Goal: Task Accomplishment & Management: Use online tool/utility

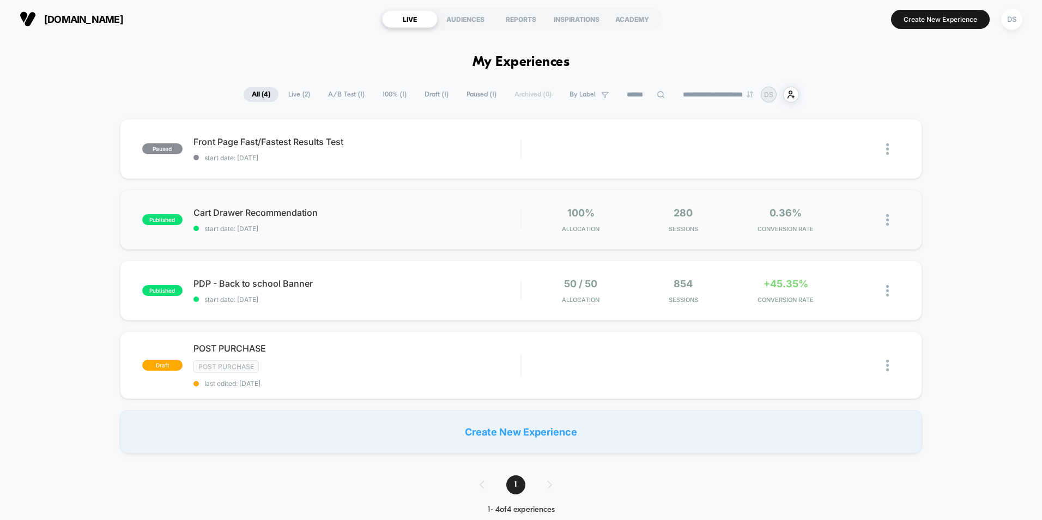
click at [553, 211] on div "100% Allocation" at bounding box center [580, 220] width 97 height 26
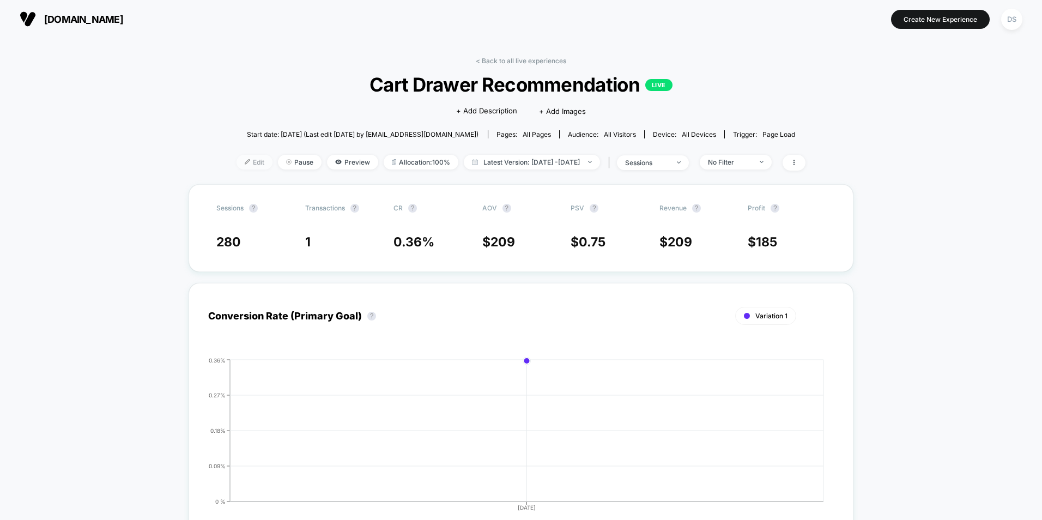
click at [244, 162] on span "Edit" at bounding box center [254, 162] width 36 height 15
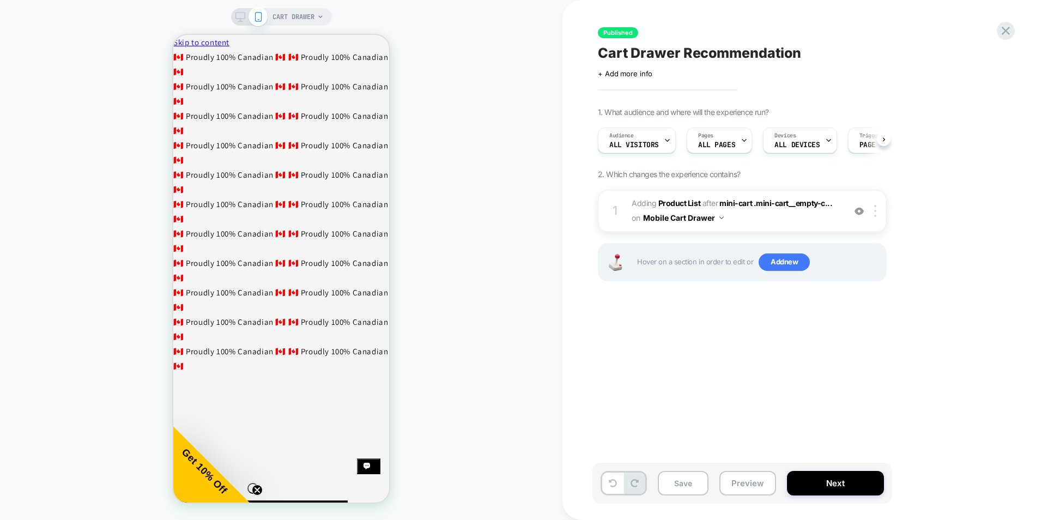
scroll to position [0, 1]
click at [744, 215] on span "#_loomi_addon_1757375185054 Adding Product List AFTER mini-cart .mini-cart__emp…" at bounding box center [736, 210] width 208 height 29
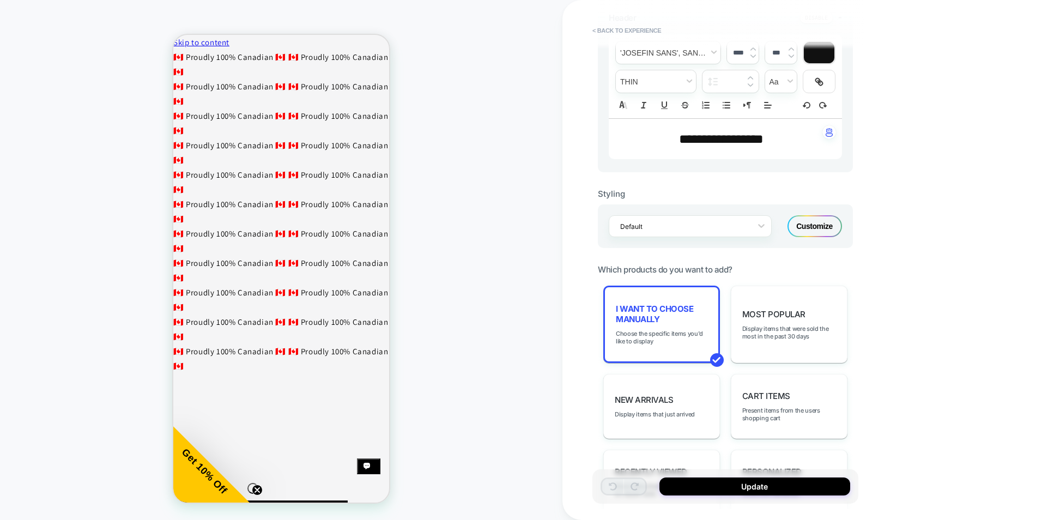
scroll to position [381, 0]
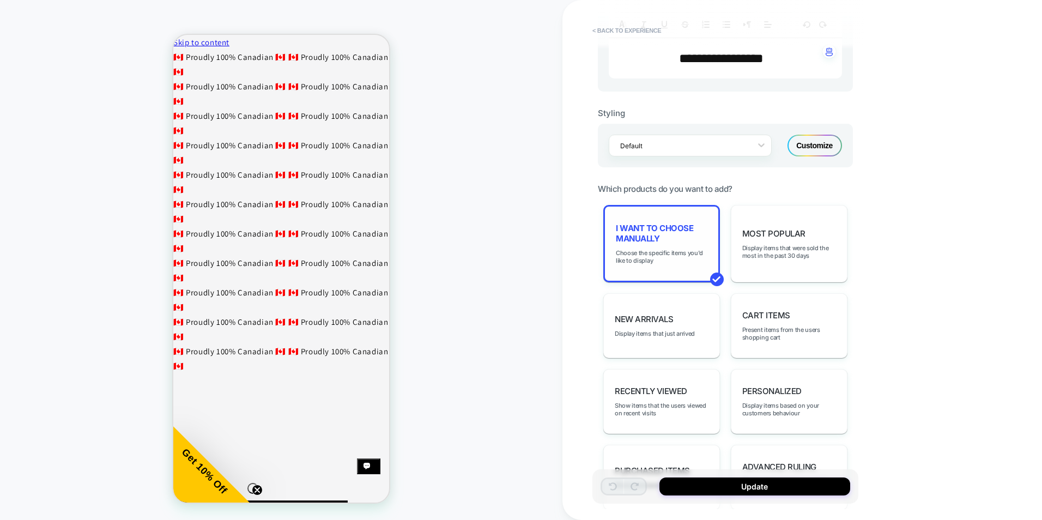
click at [672, 267] on div "I want to choose manually Choose the specific items you'd like to display" at bounding box center [661, 243] width 117 height 77
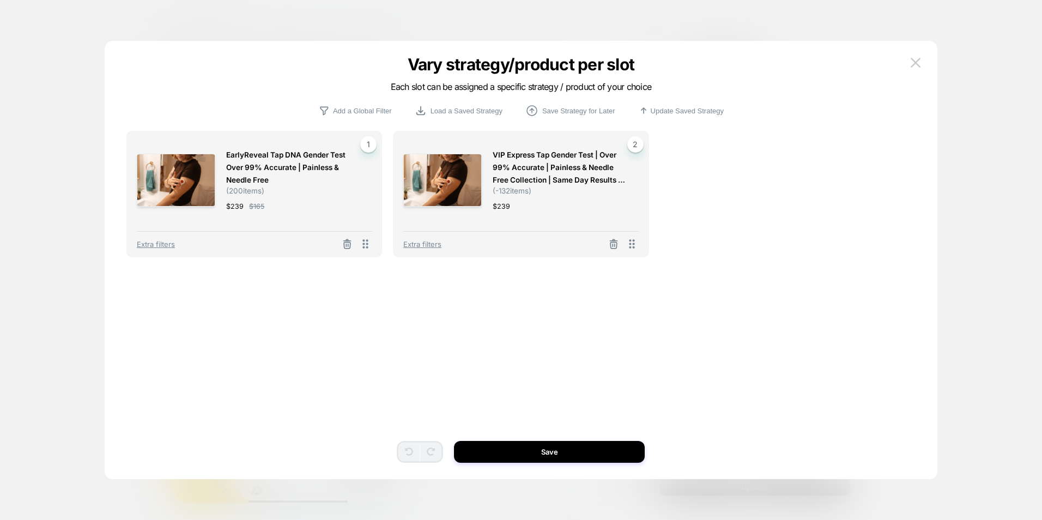
click at [287, 174] on span "EarlyReveal Tap DNA Gender Test Over 99% Accurate | Painless & Needle Free" at bounding box center [293, 168] width 135 height 38
click at [258, 176] on span "EarlyReveal Tap DNA Gender Test Over 99% Accurate | Painless & Needle Free" at bounding box center [293, 168] width 135 height 38
click at [162, 247] on span "Extra filters" at bounding box center [156, 244] width 38 height 9
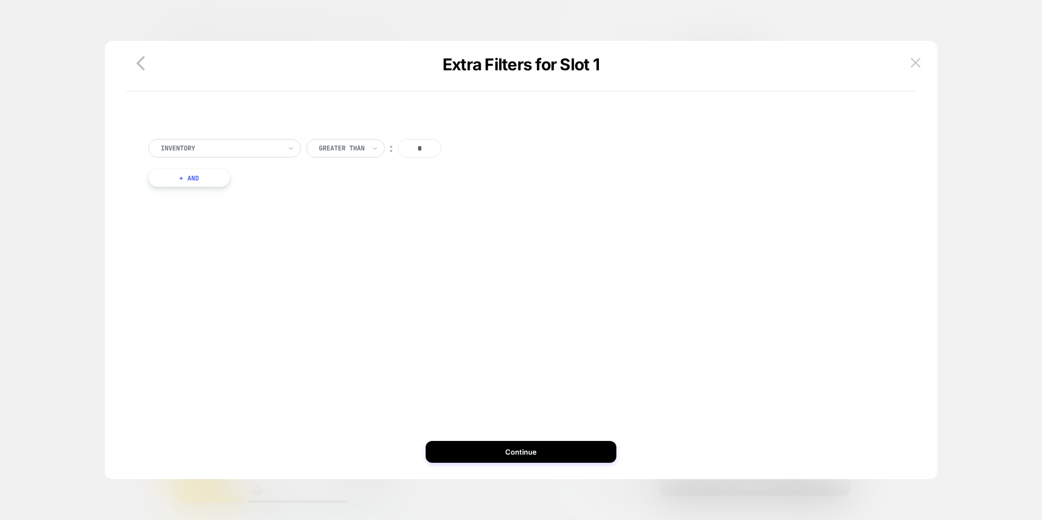
click at [284, 151] on div "Inventory" at bounding box center [224, 148] width 153 height 19
click at [140, 68] on icon "button" at bounding box center [141, 63] width 22 height 22
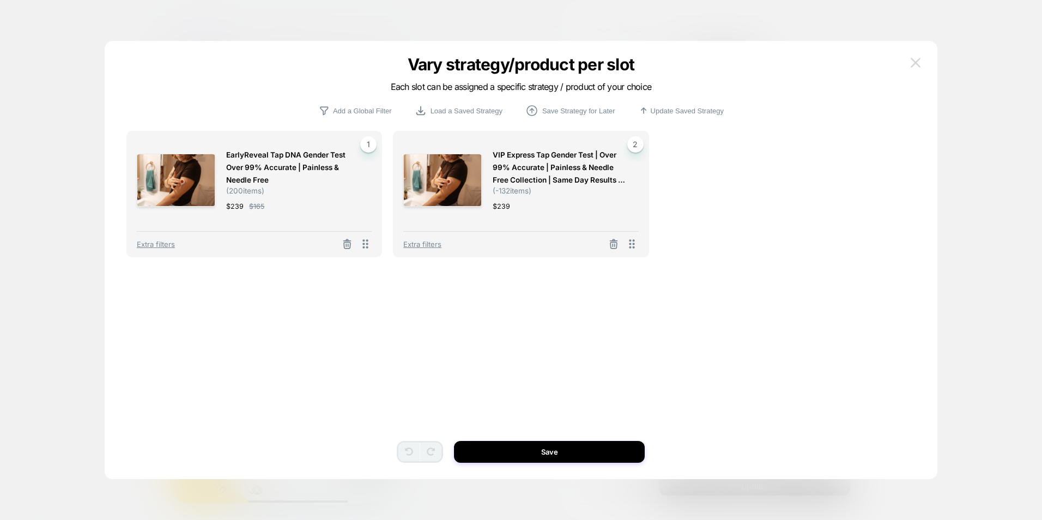
click at [910, 64] on img at bounding box center [915, 62] width 10 height 9
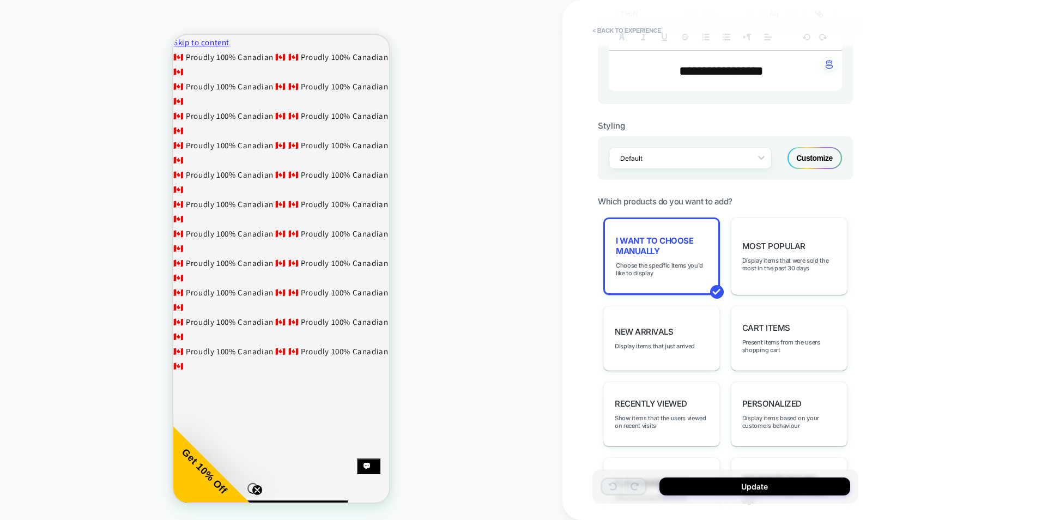
scroll to position [318, 0]
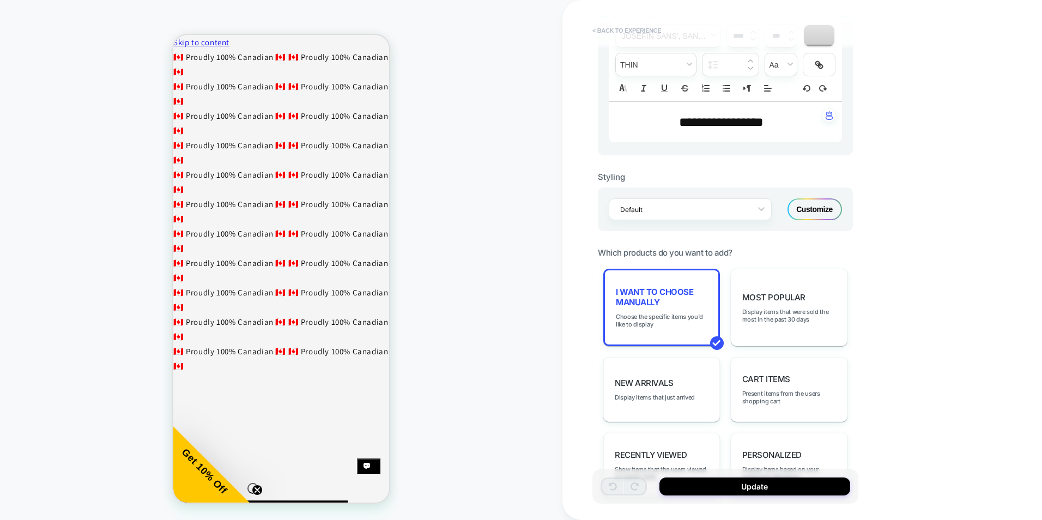
click at [611, 31] on button "< Back to experience" at bounding box center [627, 30] width 80 height 17
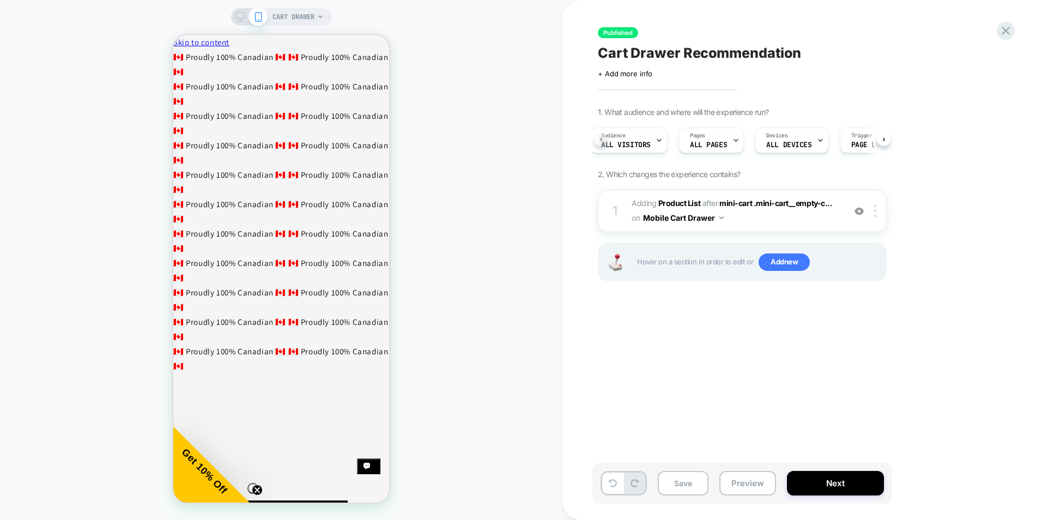
scroll to position [0, 3]
click at [374, 173] on div at bounding box center [373, 174] width 2 height 4
click at [1000, 29] on icon at bounding box center [1005, 30] width 15 height 15
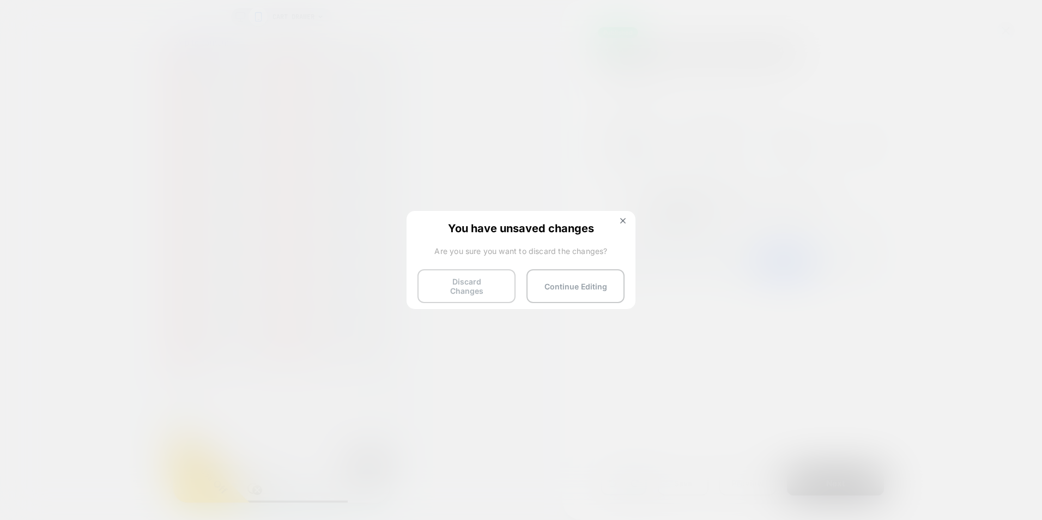
click at [489, 285] on button "Discard Changes" at bounding box center [466, 286] width 98 height 34
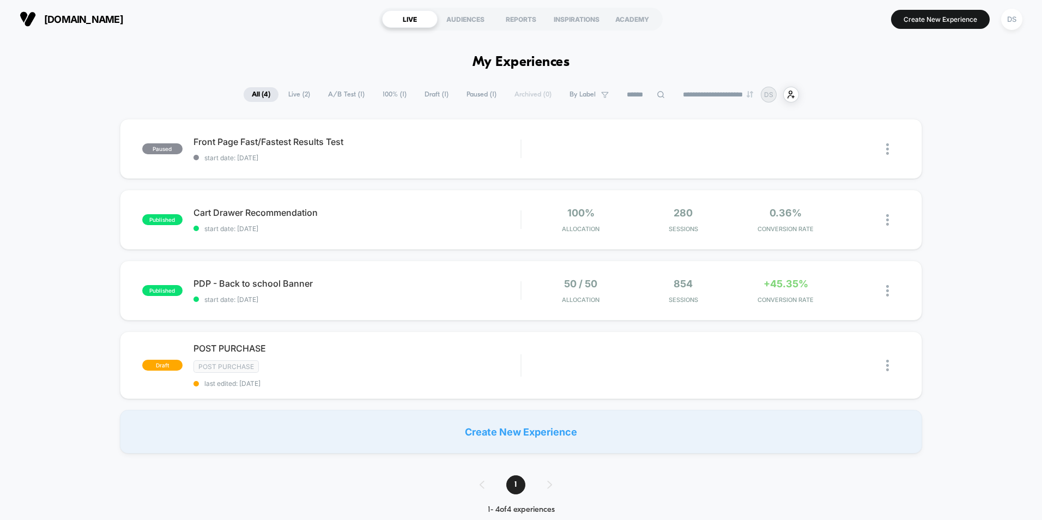
click at [532, 432] on div "Create New Experience" at bounding box center [521, 432] width 802 height 44
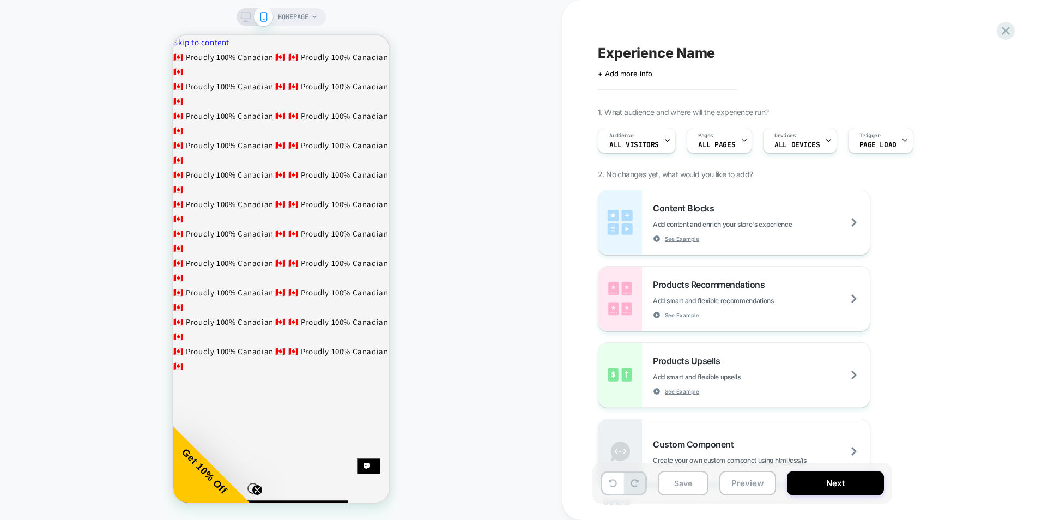
click at [311, 20] on div "HOMEPAGE" at bounding box center [298, 16] width 40 height 17
click at [307, 15] on span "HOMEPAGE" at bounding box center [293, 16] width 31 height 17
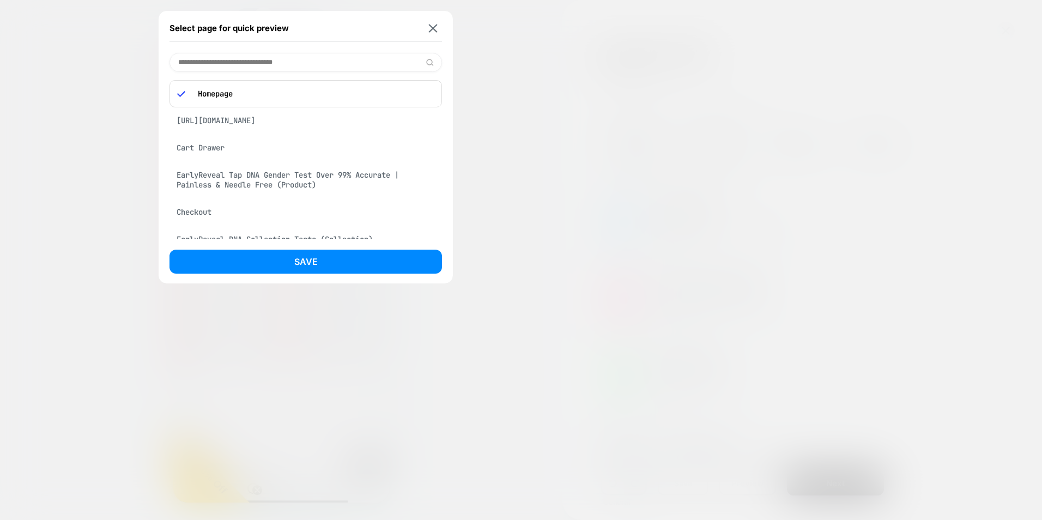
click at [283, 121] on div "[URL][DOMAIN_NAME]" at bounding box center [305, 120] width 272 height 21
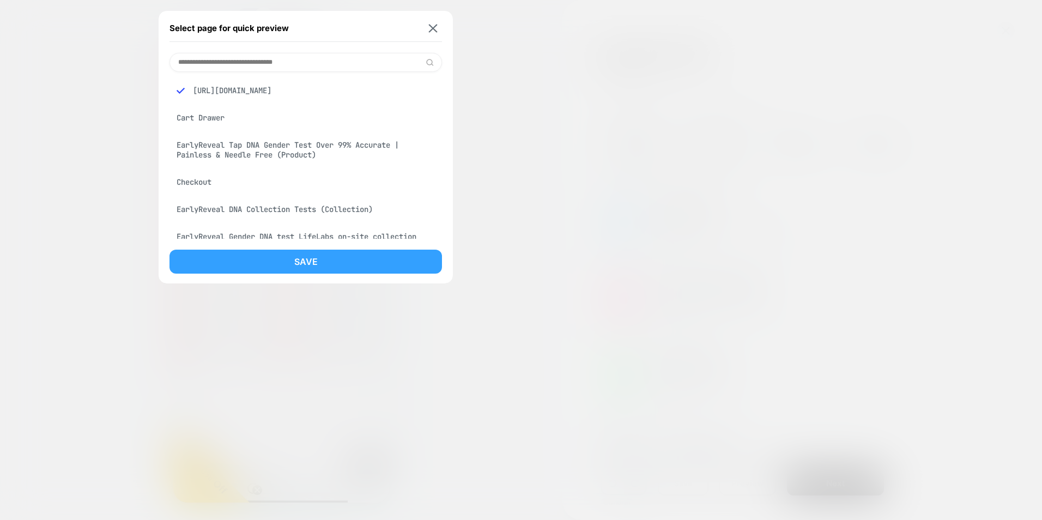
click at [303, 256] on button "Save" at bounding box center [305, 262] width 272 height 24
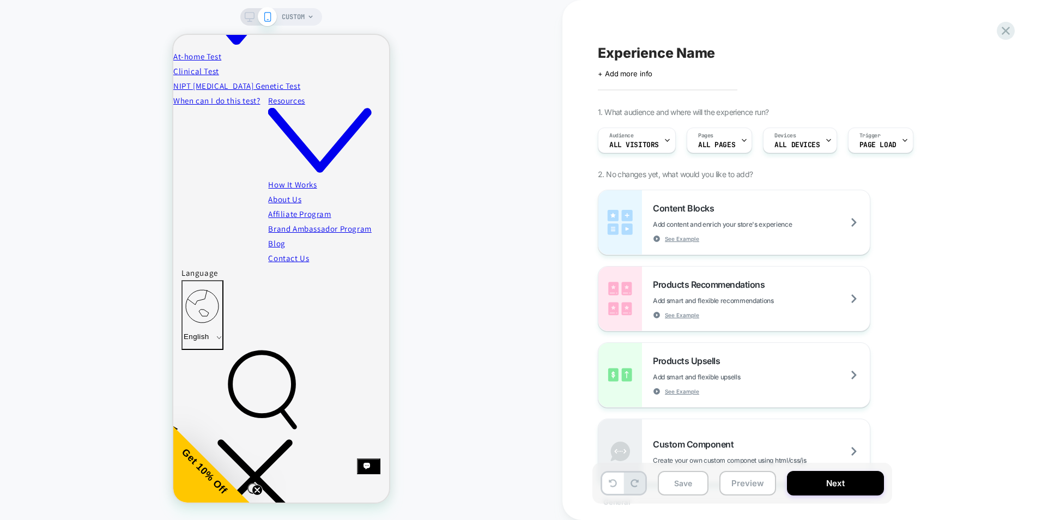
scroll to position [437, 0]
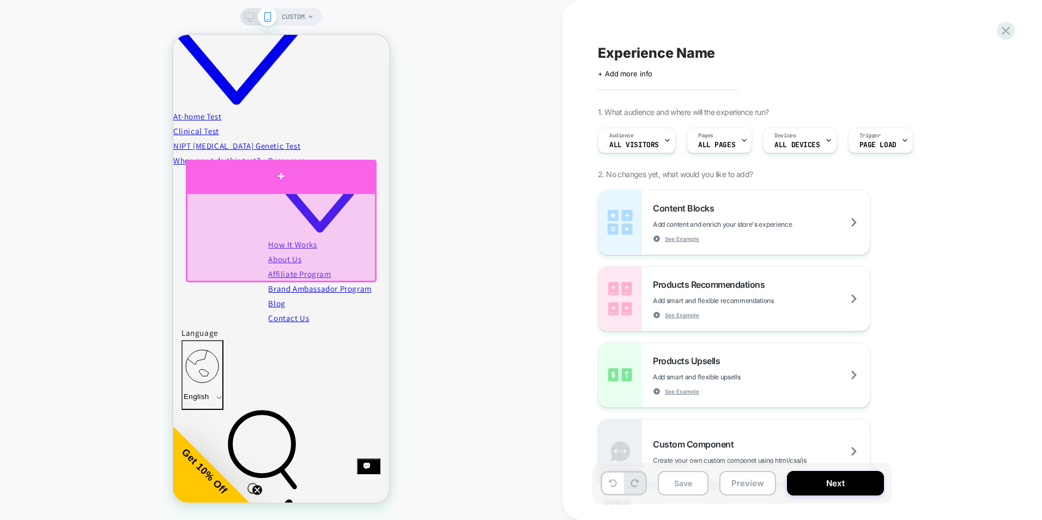
click at [280, 175] on div at bounding box center [281, 176] width 191 height 33
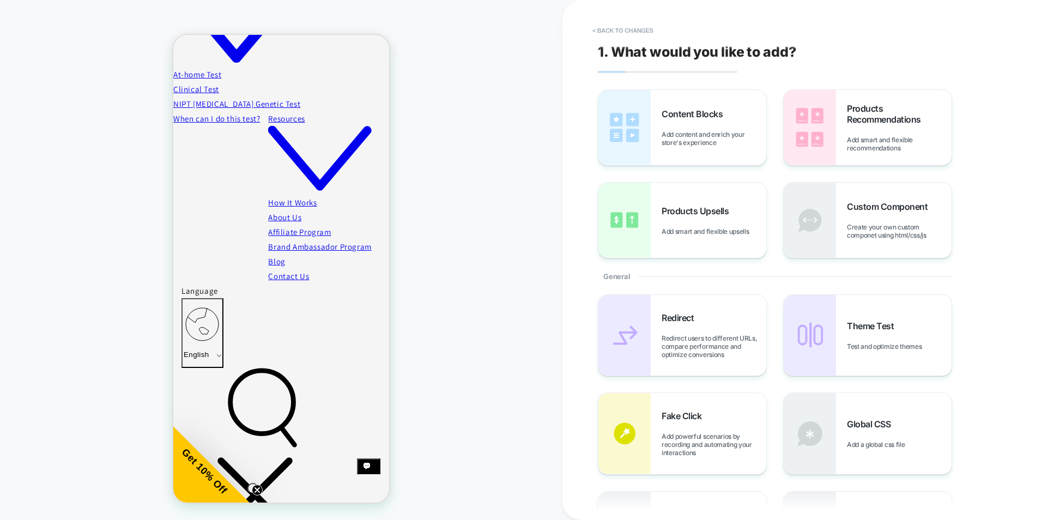
scroll to position [483, 0]
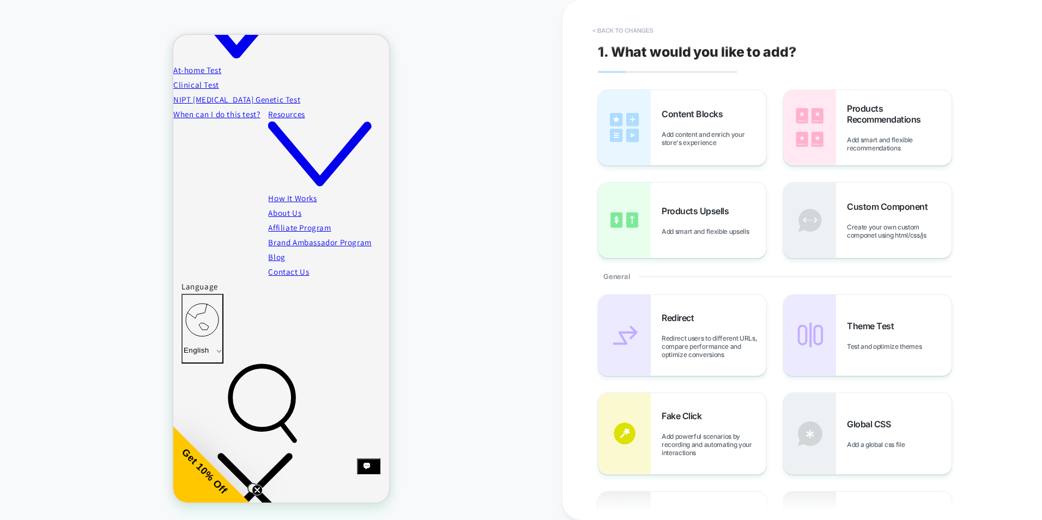
click at [626, 31] on button "< Back to changes" at bounding box center [623, 30] width 72 height 17
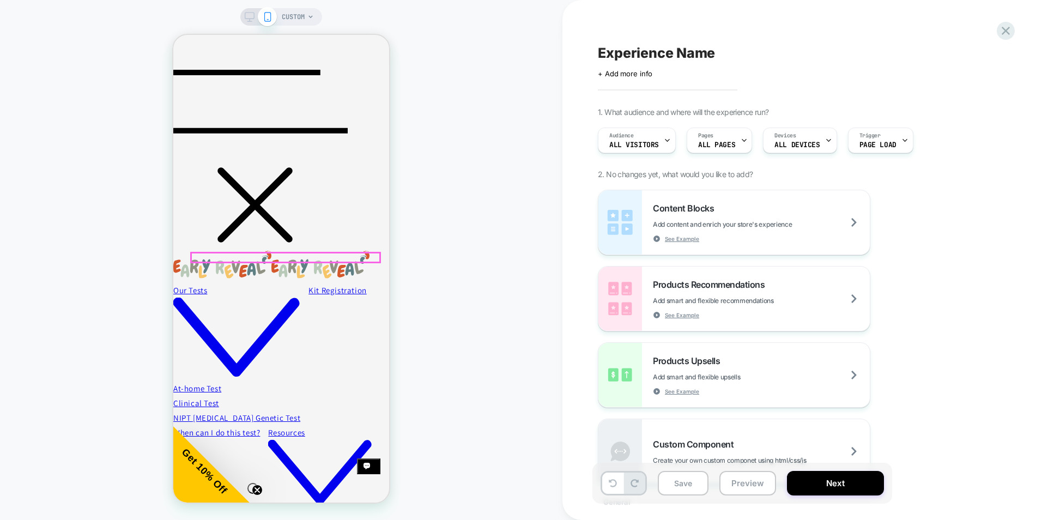
scroll to position [156, 0]
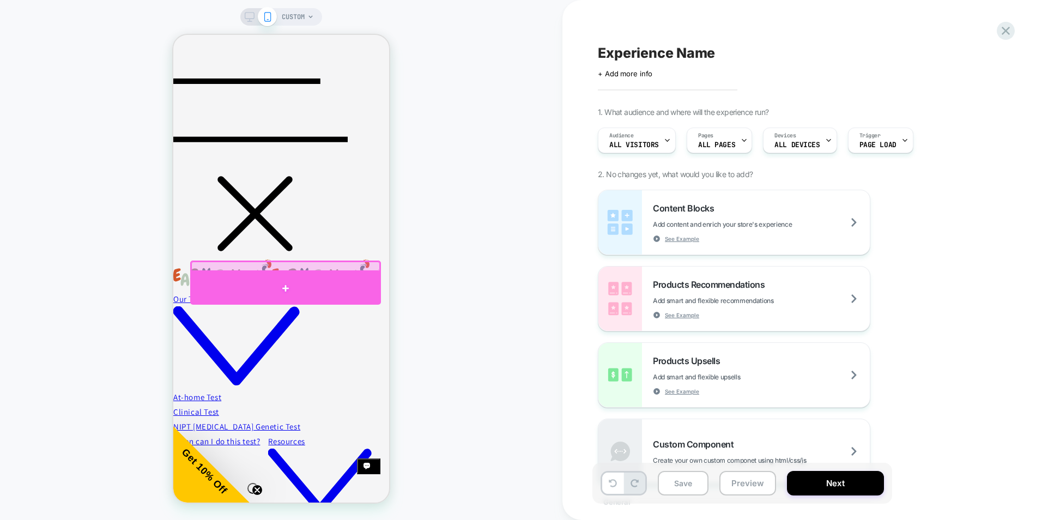
click at [275, 287] on div at bounding box center [285, 288] width 191 height 33
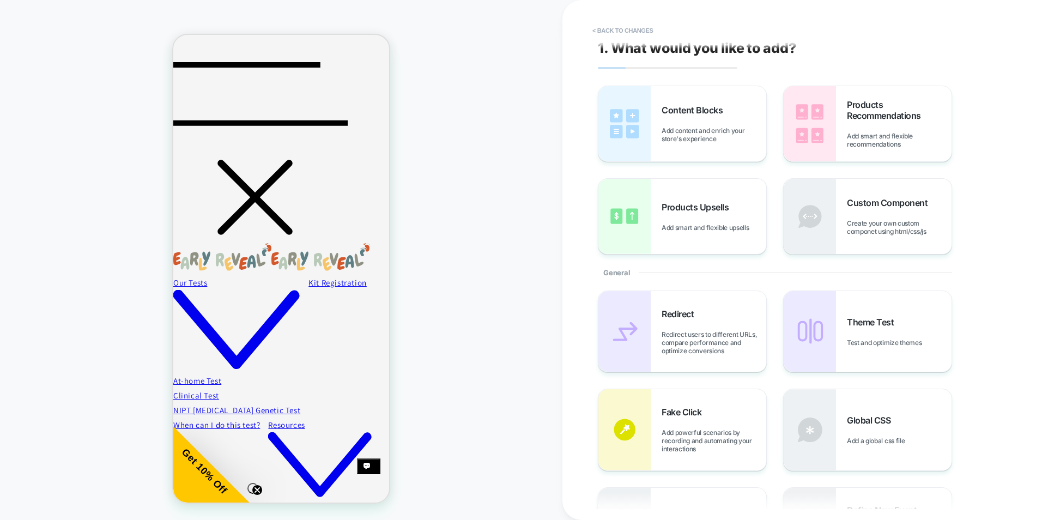
scroll to position [0, 0]
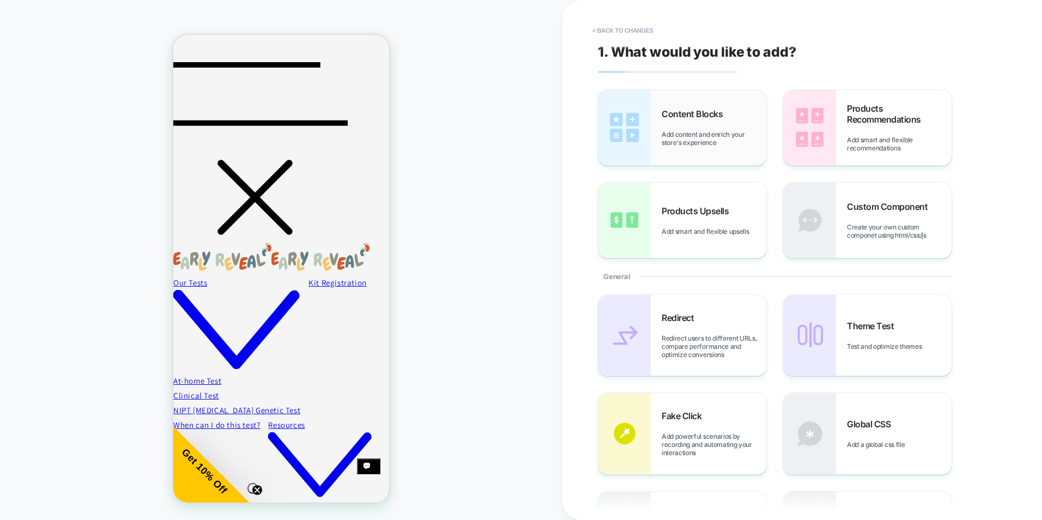
click at [649, 133] on img at bounding box center [624, 127] width 52 height 75
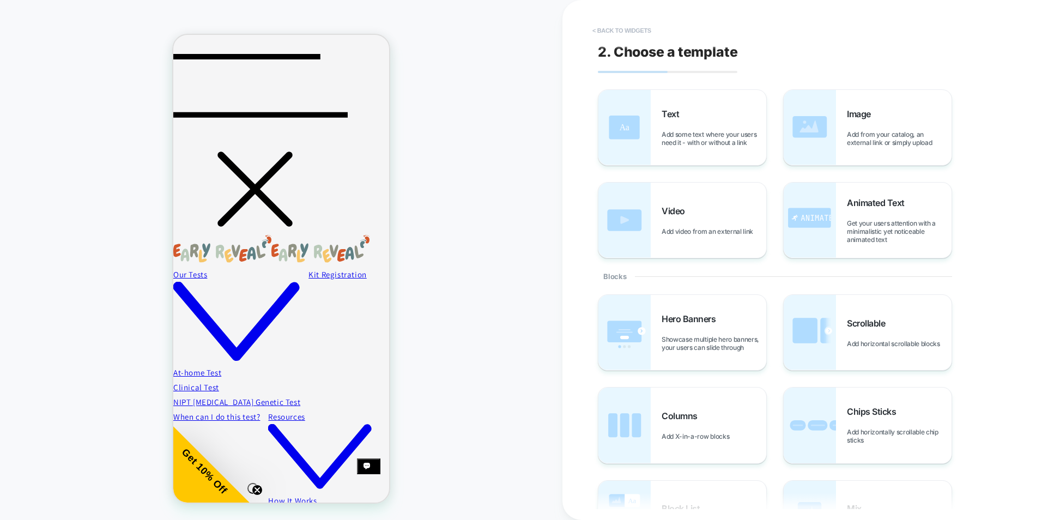
click at [614, 31] on button "< Back to widgets" at bounding box center [622, 30] width 70 height 17
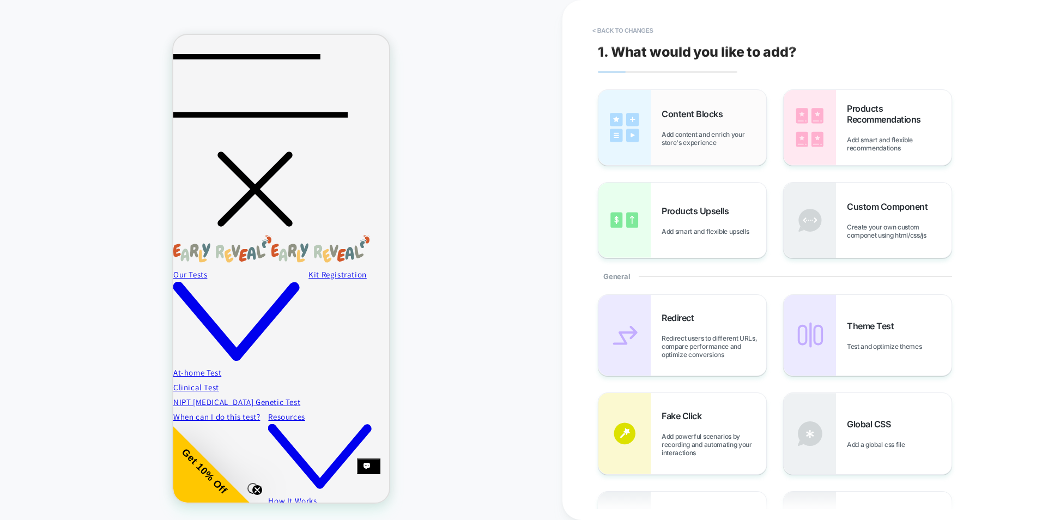
scroll to position [174, 0]
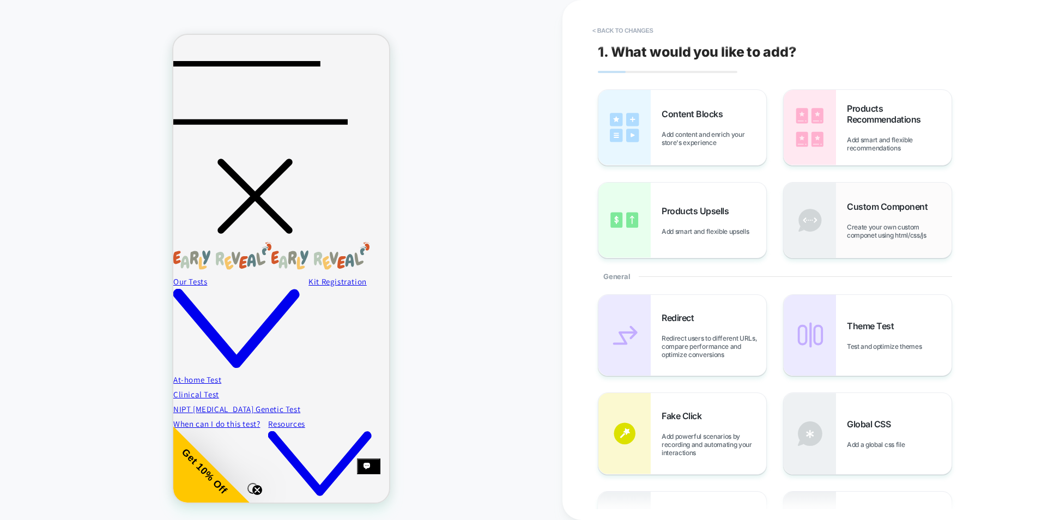
click at [851, 204] on span "Custom Component" at bounding box center [890, 206] width 86 height 11
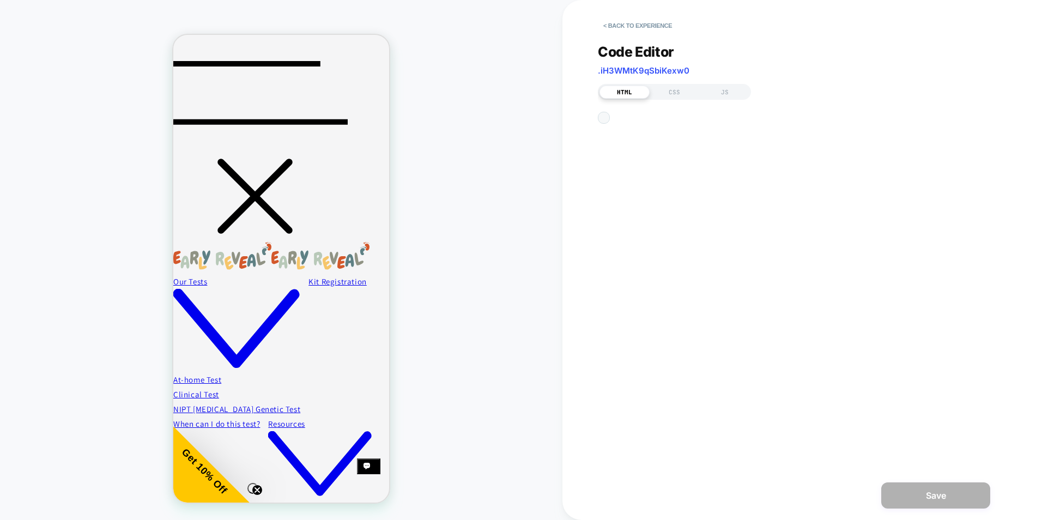
scroll to position [175, 0]
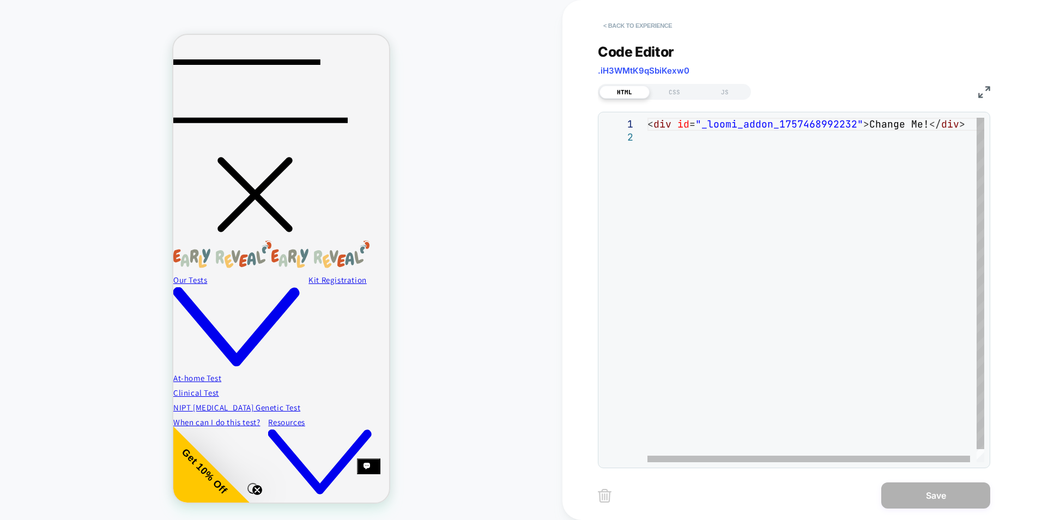
click at [624, 22] on button "< Back to experience" at bounding box center [638, 25] width 80 height 17
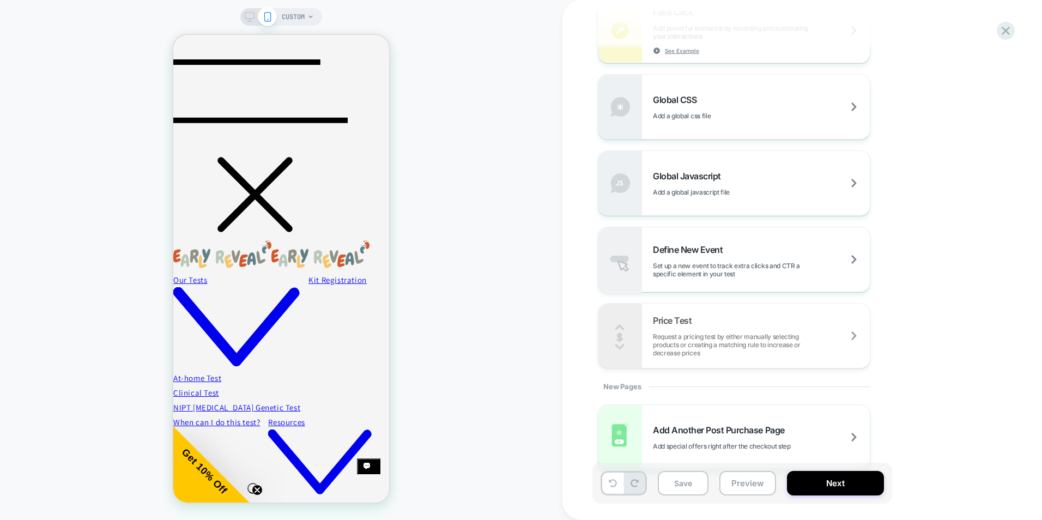
scroll to position [695, 0]
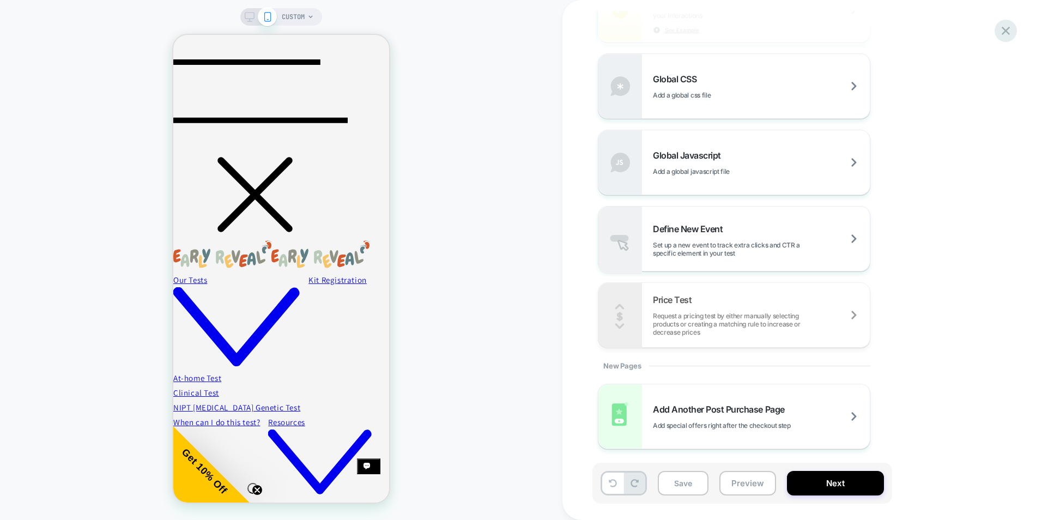
click at [1004, 24] on icon at bounding box center [1005, 30] width 15 height 15
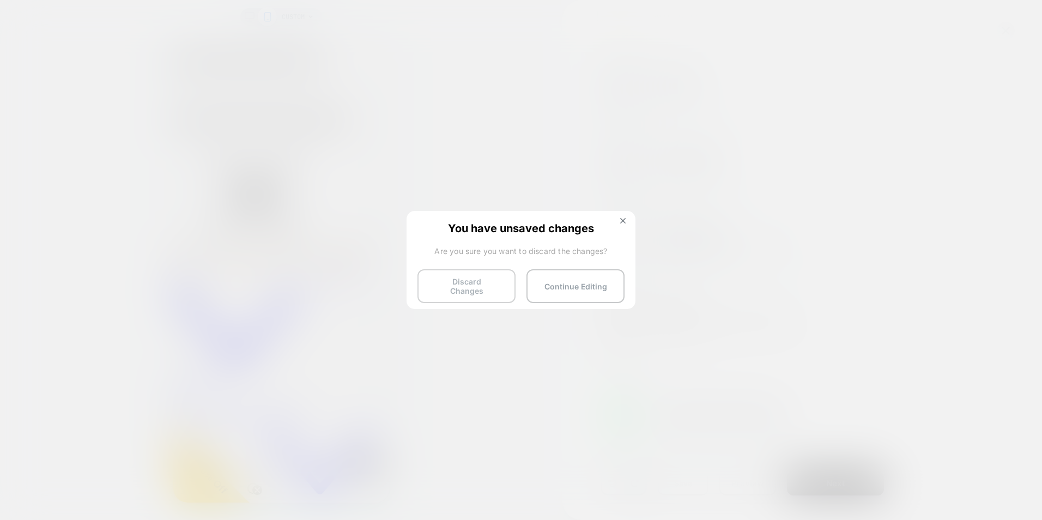
click at [497, 276] on button "Discard Changes" at bounding box center [466, 286] width 98 height 34
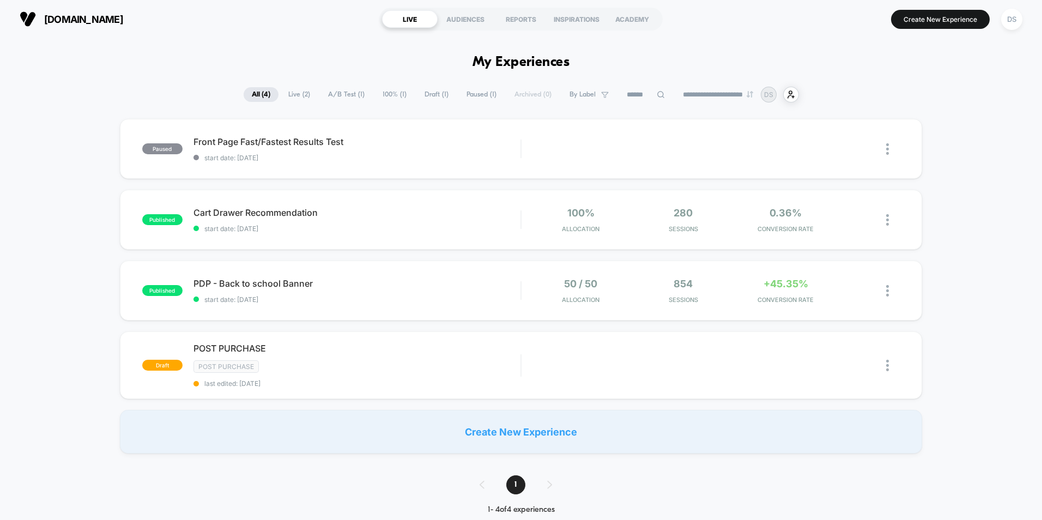
click at [519, 435] on div "Create New Experience" at bounding box center [521, 432] width 802 height 44
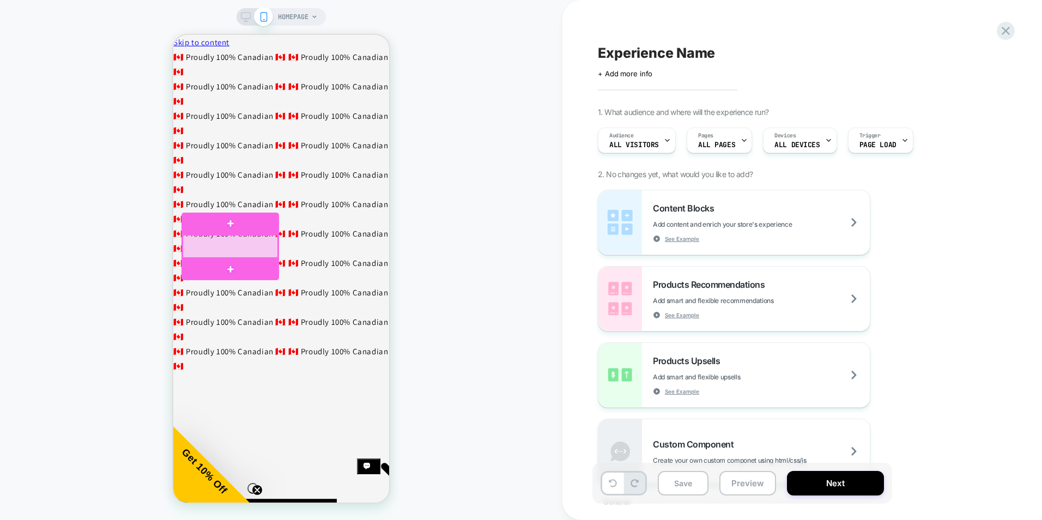
click at [235, 246] on div at bounding box center [230, 246] width 95 height 23
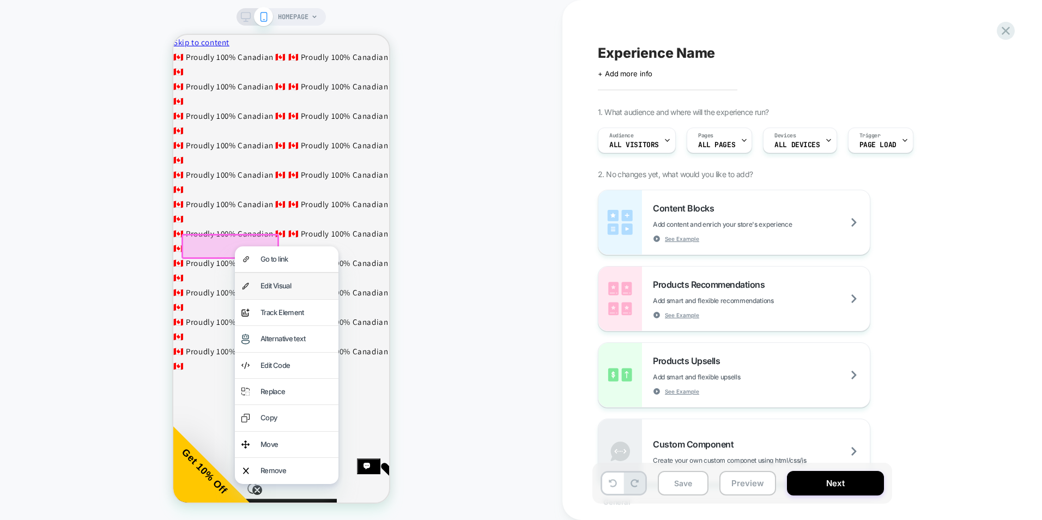
click at [275, 290] on div "Edit Visual" at bounding box center [295, 286] width 71 height 13
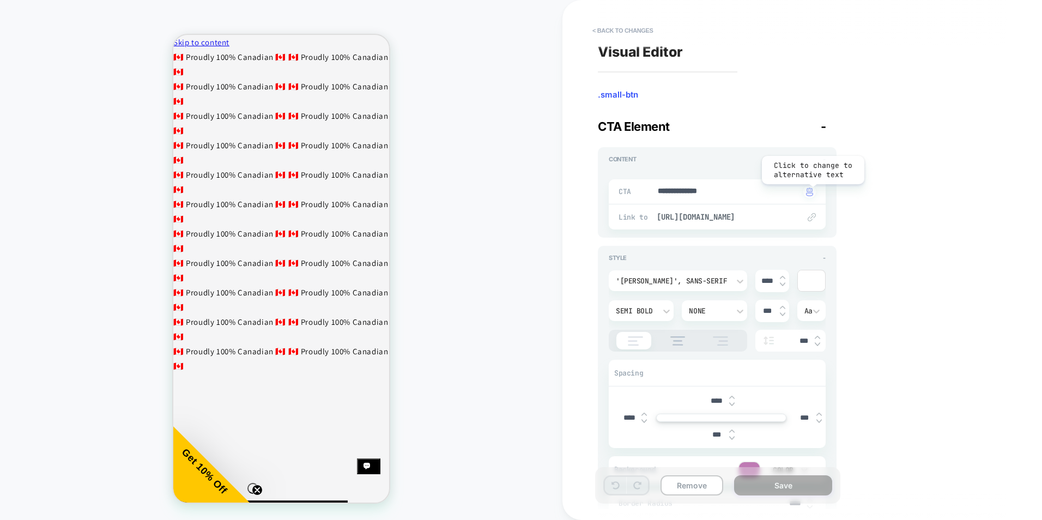
click at [812, 192] on img "button" at bounding box center [809, 191] width 7 height 9
drag, startPoint x: 743, startPoint y: 192, endPoint x: 641, endPoint y: 192, distance: 102.4
click at [641, 192] on div "**********" at bounding box center [717, 191] width 217 height 25
click at [692, 197] on textarea "**********" at bounding box center [728, 192] width 143 height 12
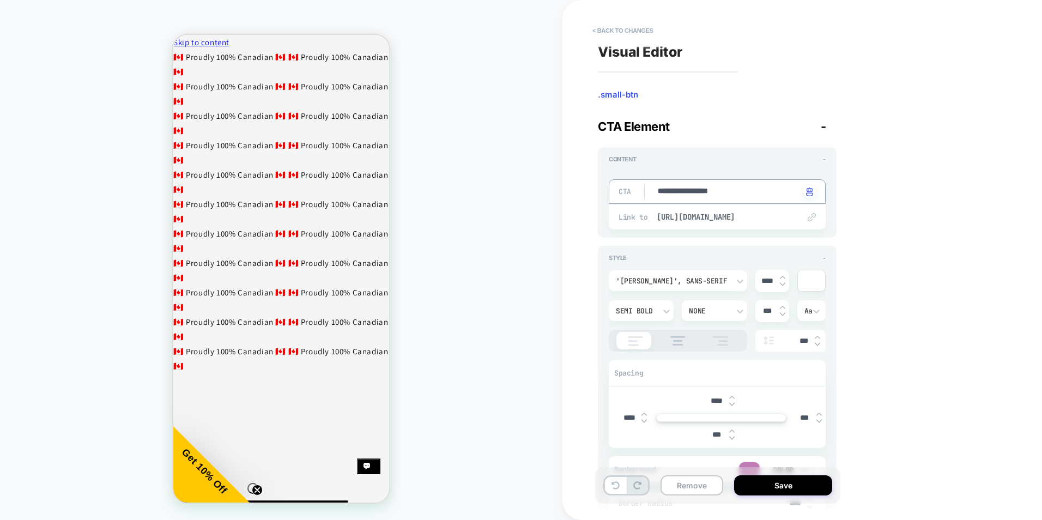
type textarea "*"
type textarea "**"
type textarea "*"
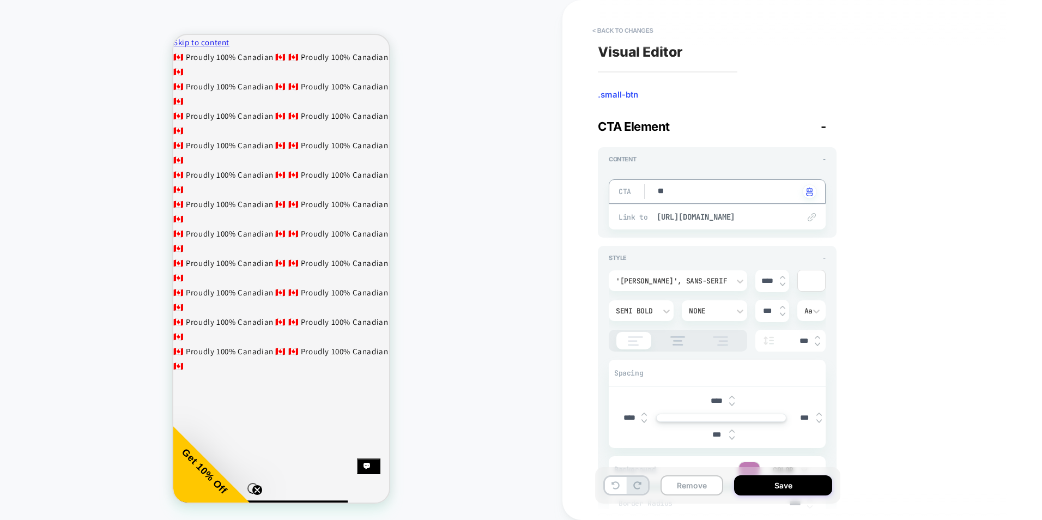
type textarea "***"
type textarea "*"
type textarea "****"
type textarea "*"
type textarea "****"
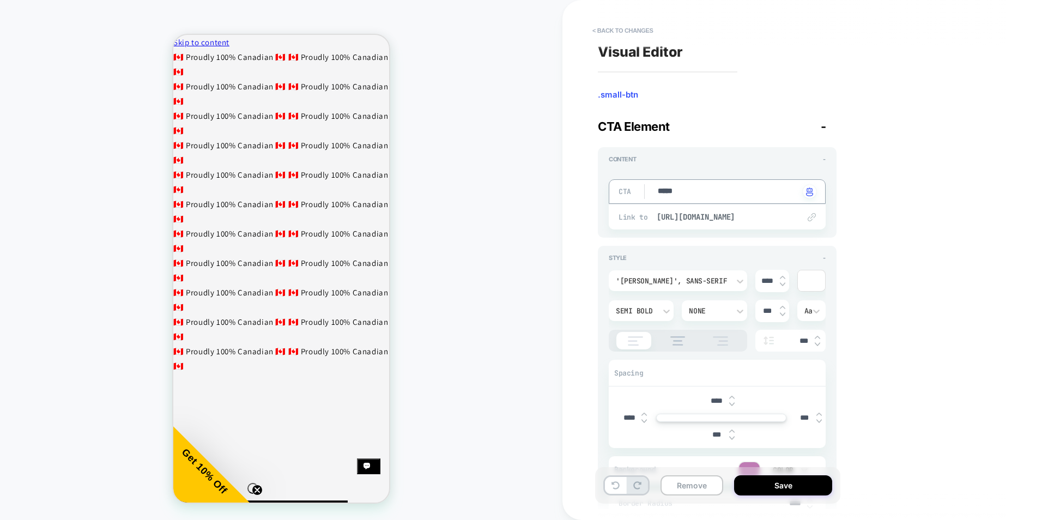
type textarea "*"
type textarea "******"
type textarea "*"
type textarea "*******"
type textarea "*"
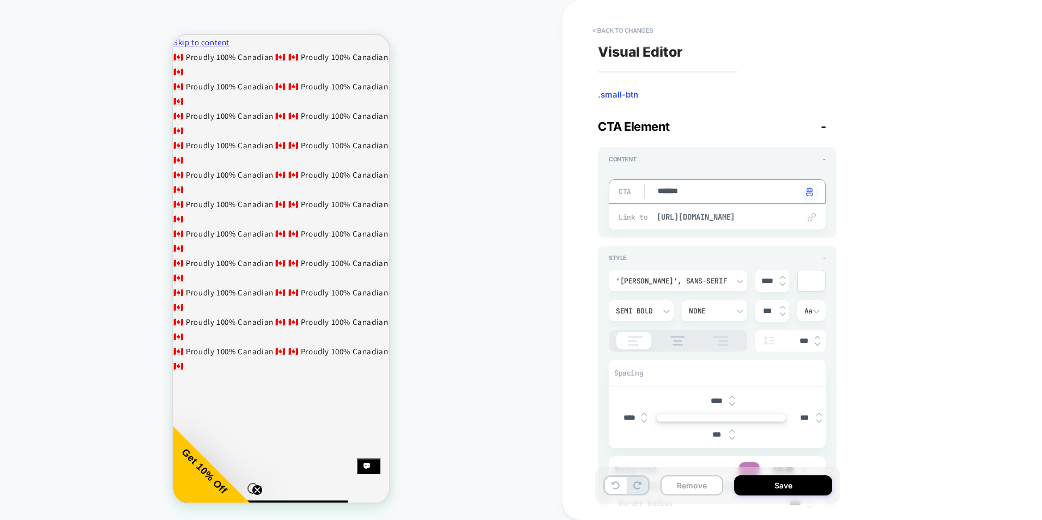
type textarea "********"
type textarea "*"
type textarea "********"
click at [812, 215] on img at bounding box center [812, 217] width 8 height 8
click at [772, 217] on span "[URL][DOMAIN_NAME]" at bounding box center [723, 217] width 132 height 10
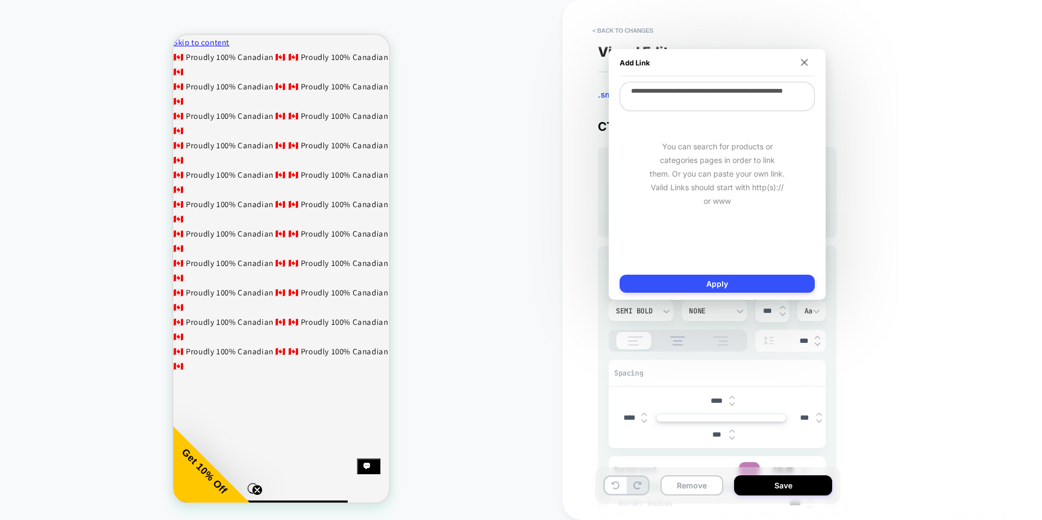
click at [711, 99] on textarea "**********" at bounding box center [717, 96] width 195 height 29
click at [682, 103] on textarea "**********" at bounding box center [717, 96] width 195 height 29
paste textarea "**********"
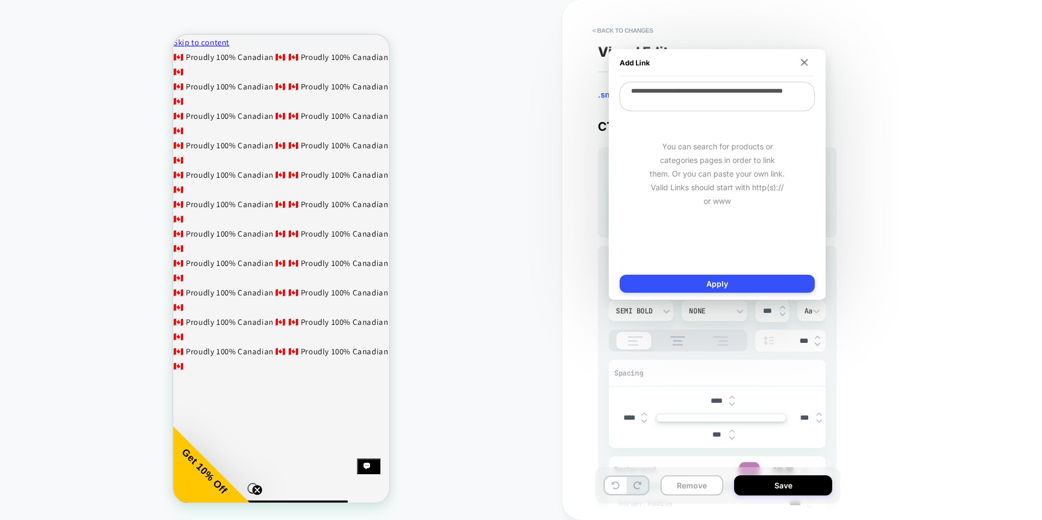
type textarea "*"
type textarea "**********"
click at [743, 284] on button "Apply" at bounding box center [717, 284] width 195 height 18
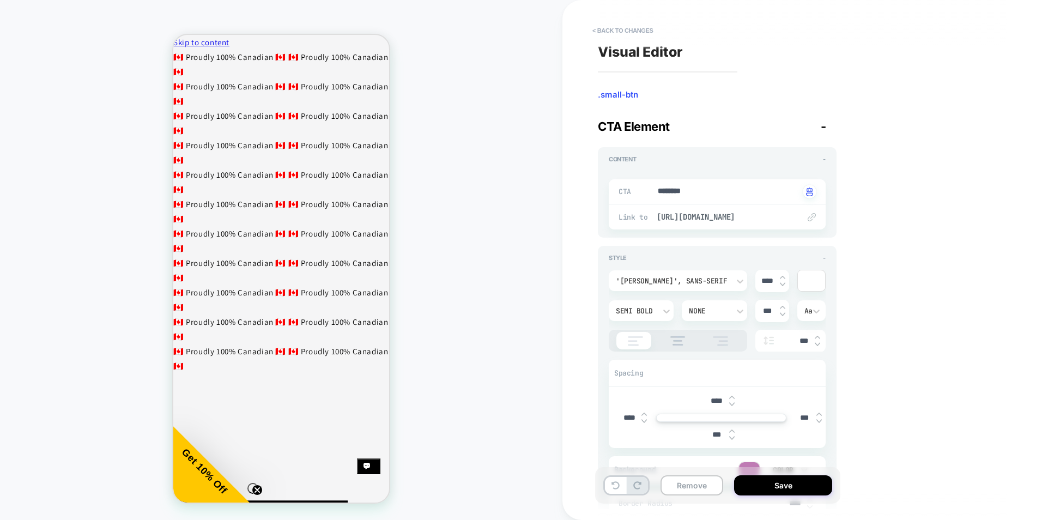
click at [780, 481] on button "Save" at bounding box center [783, 485] width 98 height 20
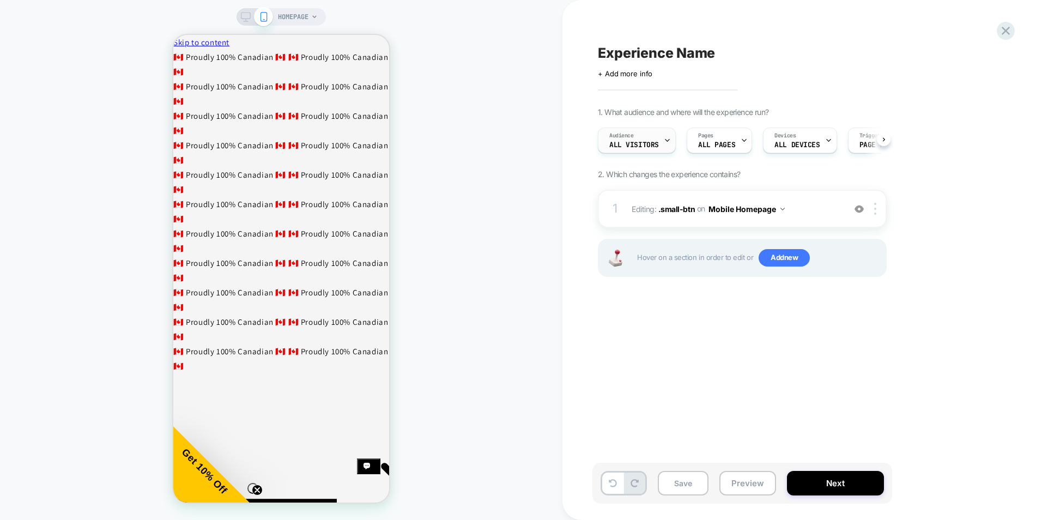
scroll to position [0, 1]
click at [758, 209] on button "Mobile Homepage" at bounding box center [746, 209] width 76 height 16
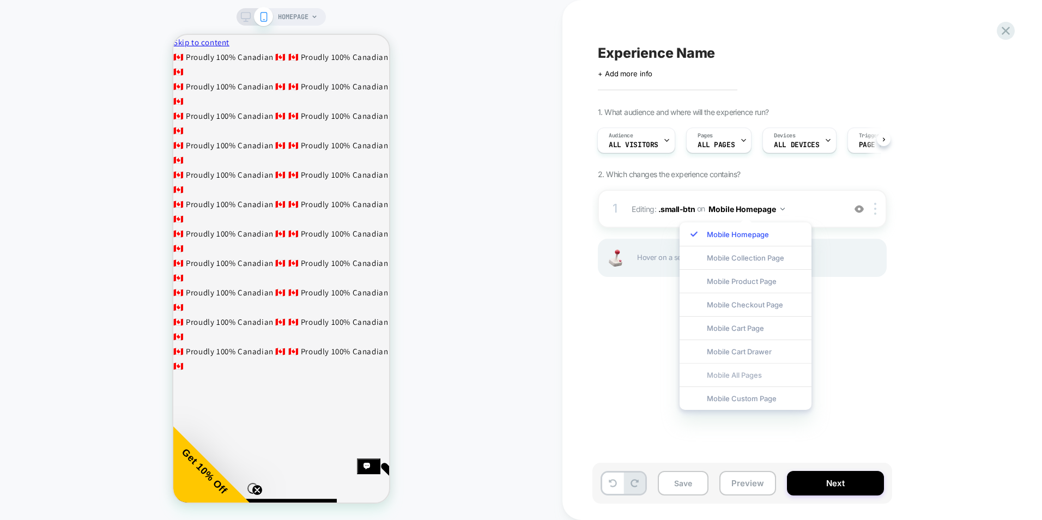
click at [755, 375] on div "Mobile All Pages" at bounding box center [745, 374] width 132 height 23
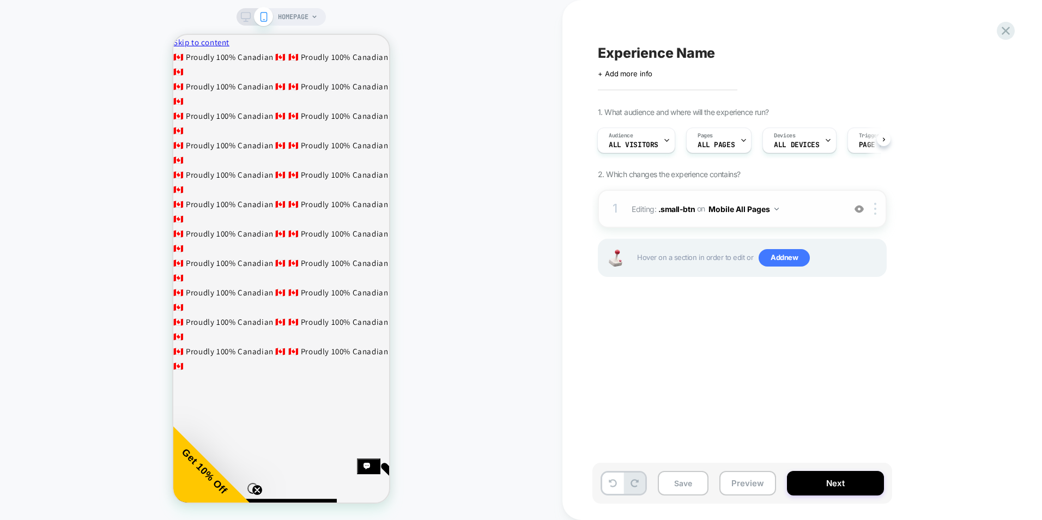
click at [845, 214] on div "1 Editing : .small-btn .small-btn on Mobile All Pages Add Before Add After Dele…" at bounding box center [742, 209] width 289 height 38
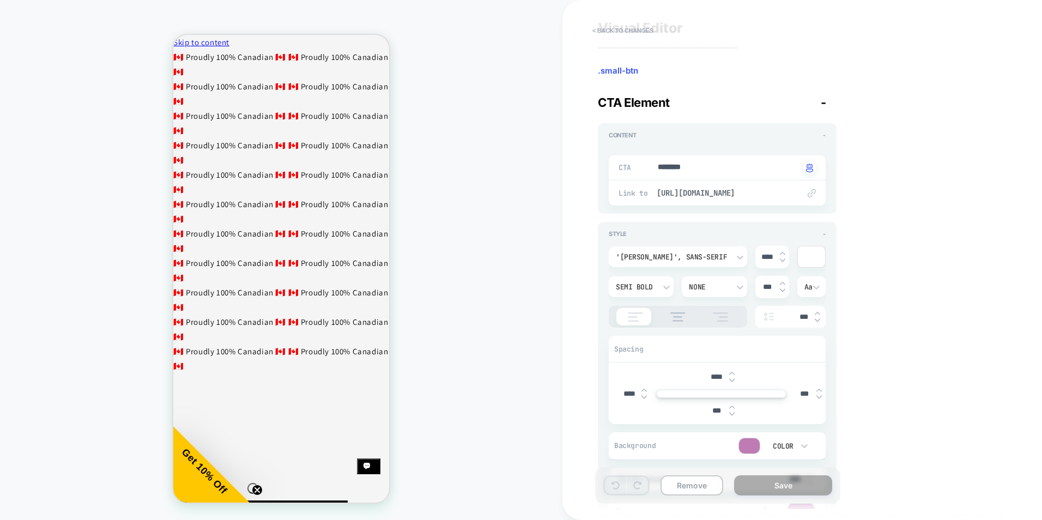
scroll to position [0, 0]
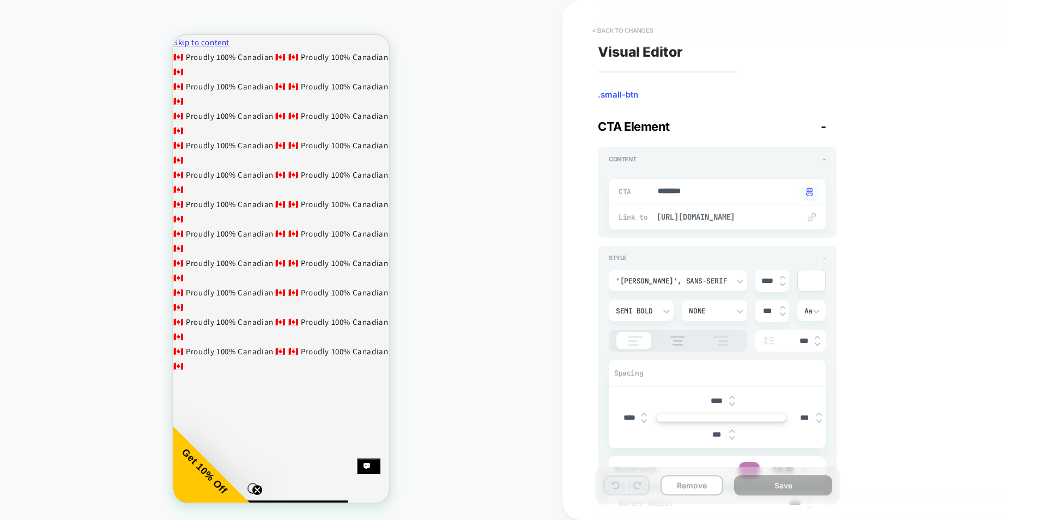
click at [612, 34] on button "< Back to changes" at bounding box center [623, 30] width 72 height 17
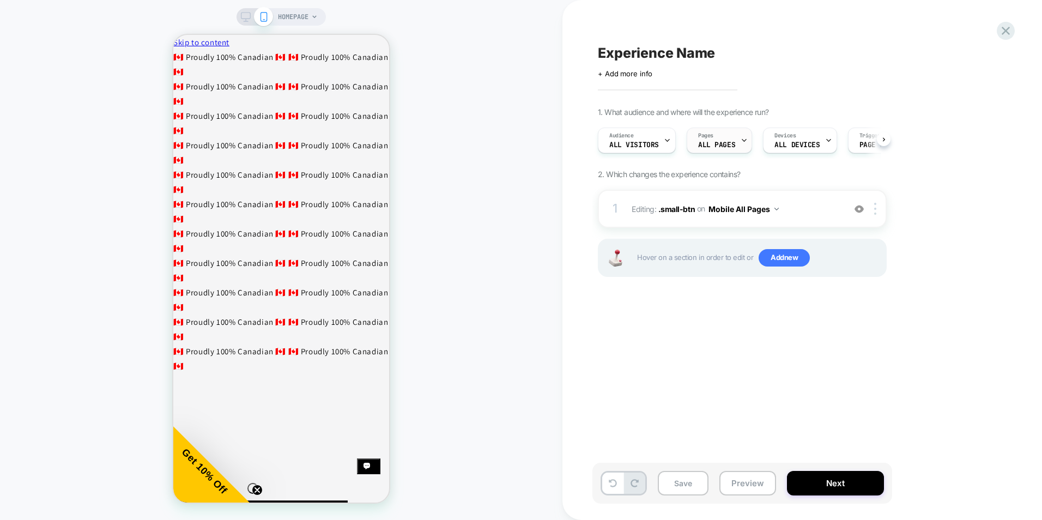
scroll to position [0, 1]
click at [860, 210] on img at bounding box center [858, 208] width 9 height 9
click at [859, 211] on img at bounding box center [858, 208] width 9 height 9
click at [797, 218] on div "1 Editing : .small-btn .small-btn on Mobile All Pages Add Before Add After Dele…" at bounding box center [742, 209] width 289 height 38
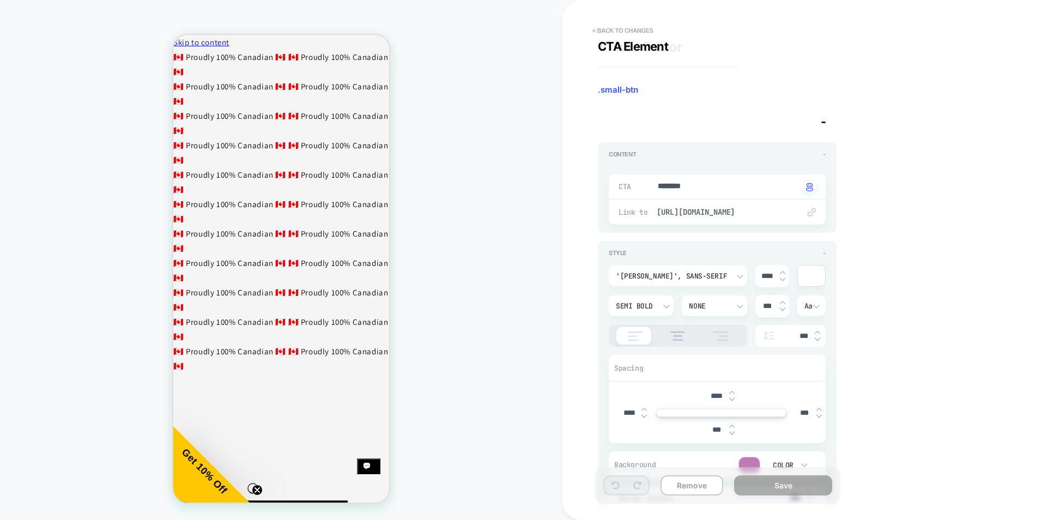
scroll to position [0, 0]
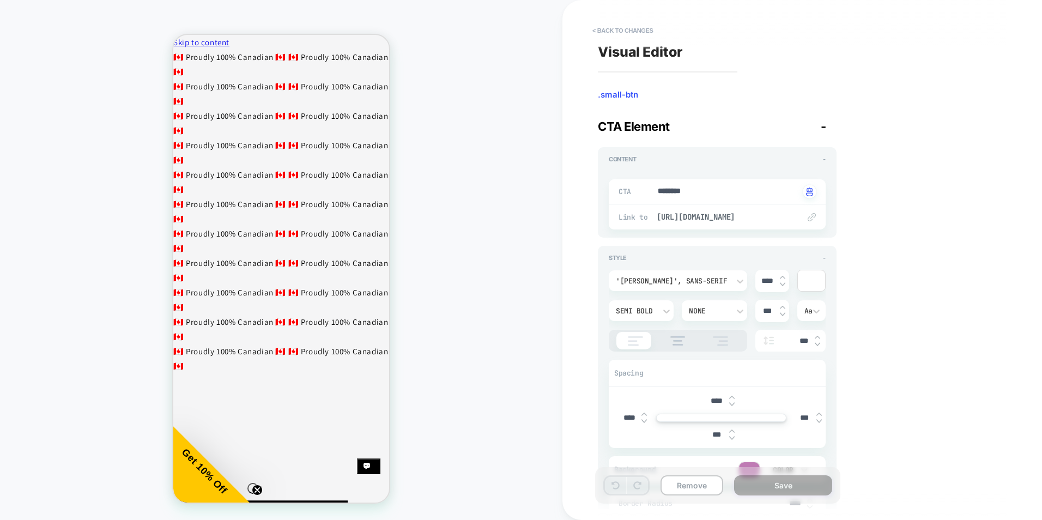
click at [645, 129] on span "CTA Element" at bounding box center [634, 126] width 72 height 14
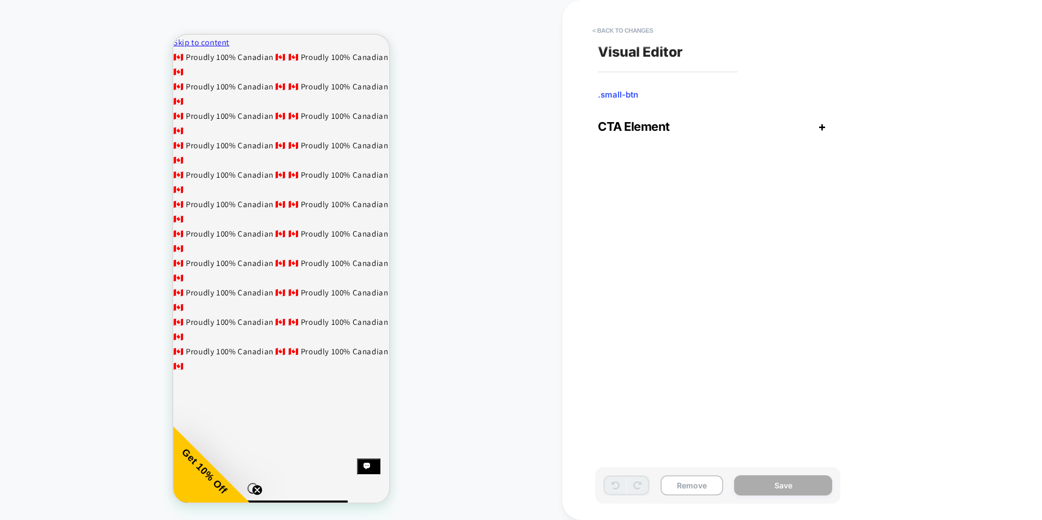
click at [825, 129] on span "+" at bounding box center [822, 126] width 8 height 14
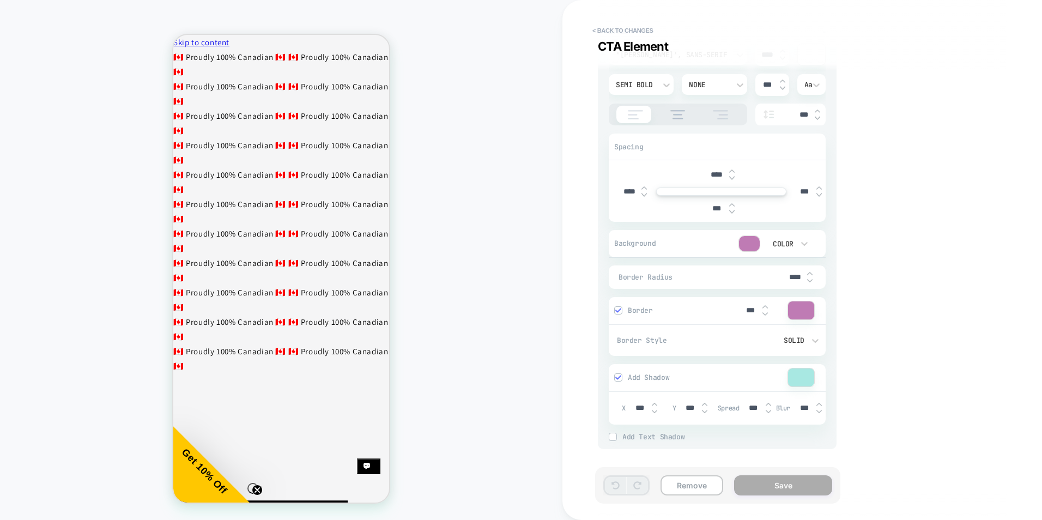
scroll to position [25, 0]
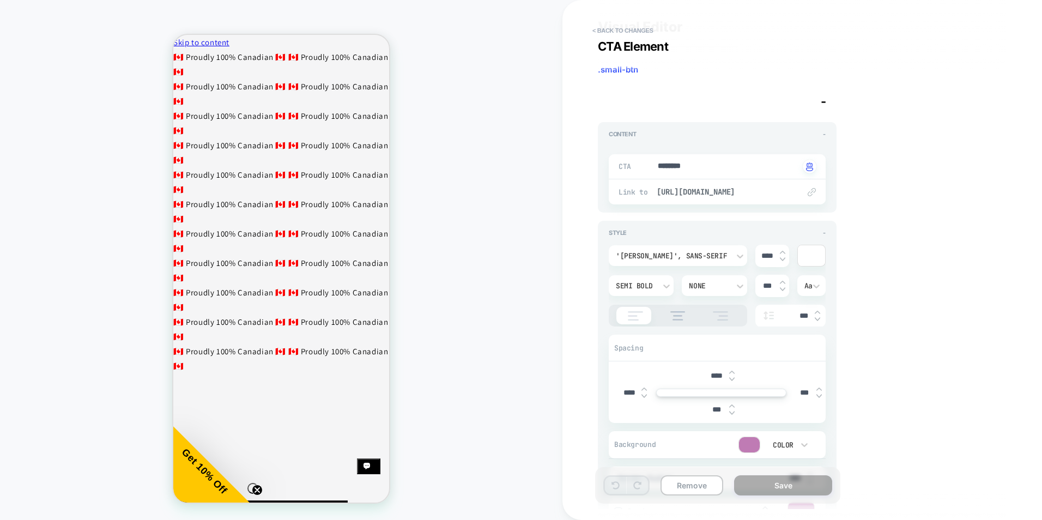
type textarea "*"
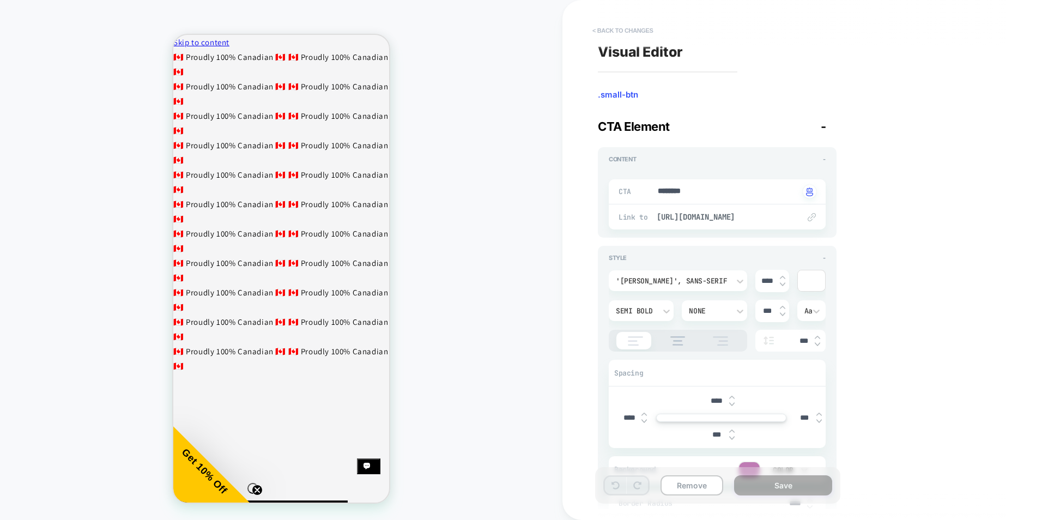
click at [635, 34] on button "< Back to changes" at bounding box center [623, 30] width 72 height 17
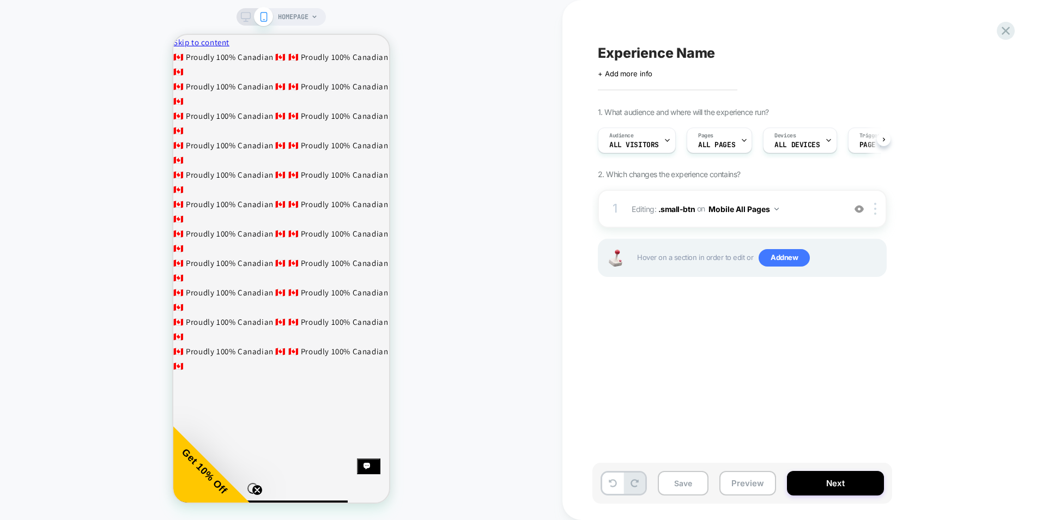
scroll to position [0, 1]
click at [775, 211] on button "Mobile All Pages" at bounding box center [743, 209] width 70 height 16
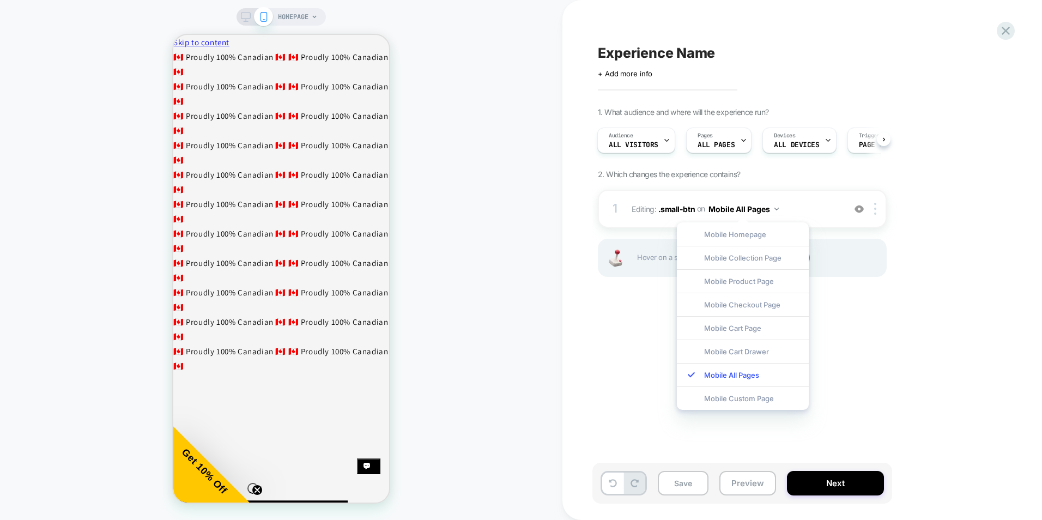
click at [930, 296] on div "1. What audience and where will the experience run? Audience All Visitors Pages…" at bounding box center [797, 205] width 398 height 197
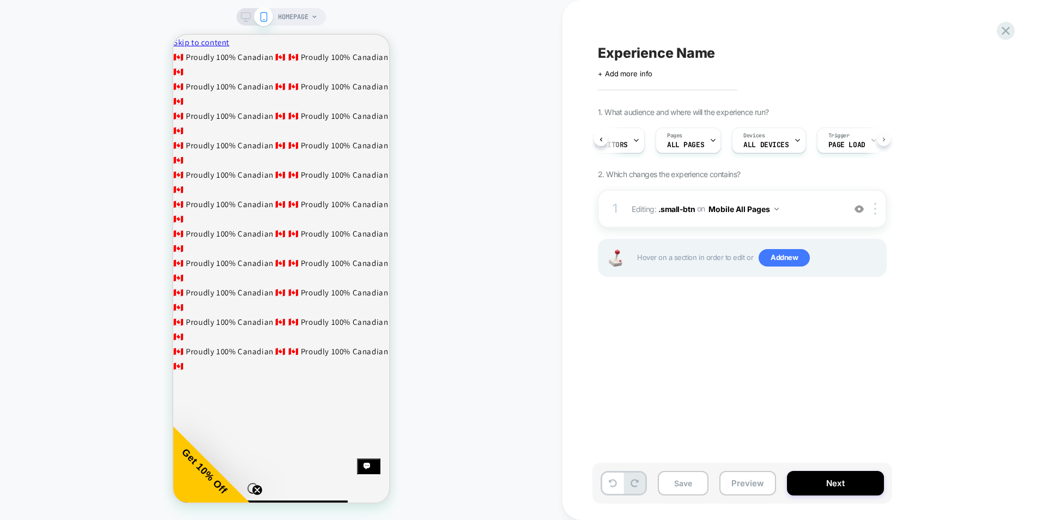
scroll to position [0, 46]
click at [758, 485] on button "Preview" at bounding box center [747, 483] width 57 height 25
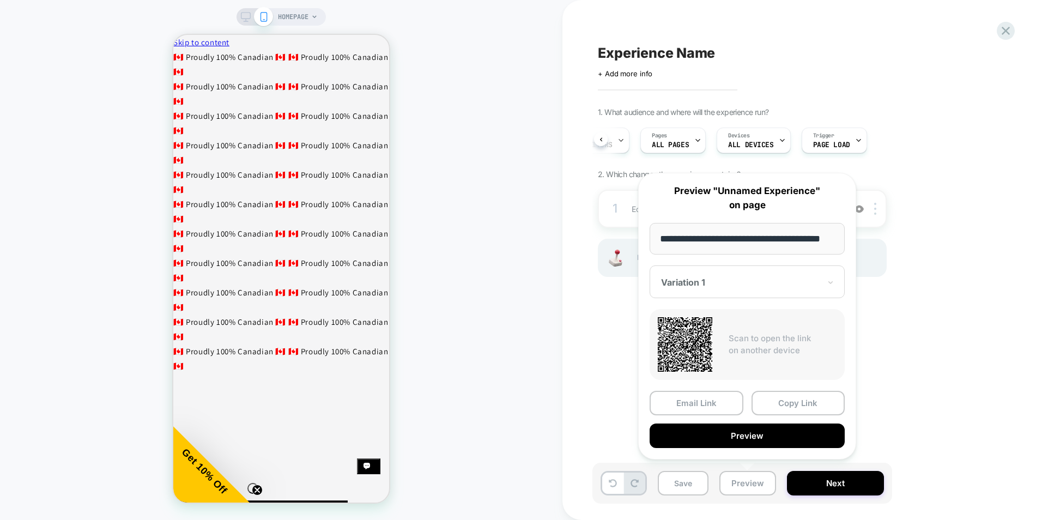
scroll to position [0, 18]
click at [784, 398] on button "Copy Link" at bounding box center [798, 403] width 94 height 25
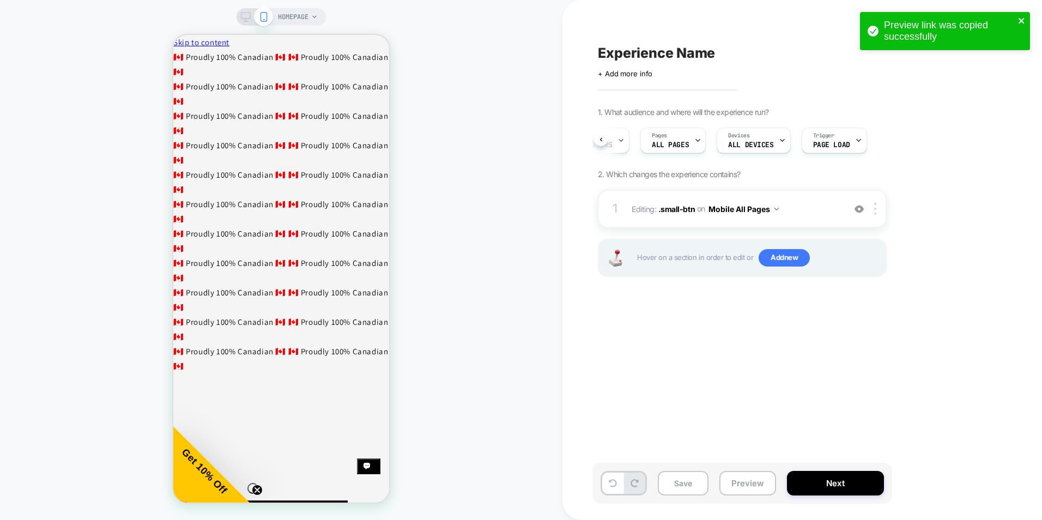
click at [1020, 20] on icon "close" at bounding box center [1020, 20] width 5 height 5
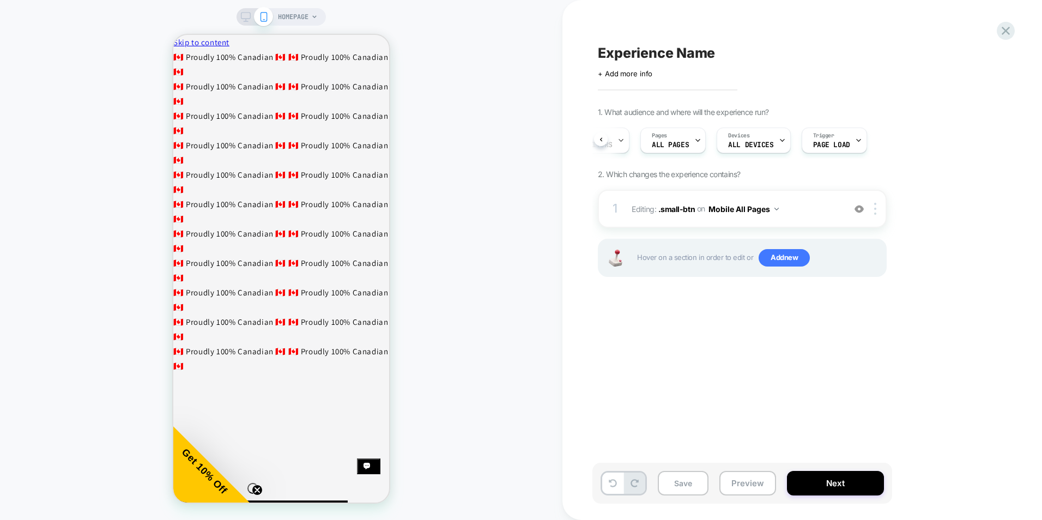
click at [244, 15] on icon at bounding box center [246, 17] width 10 height 10
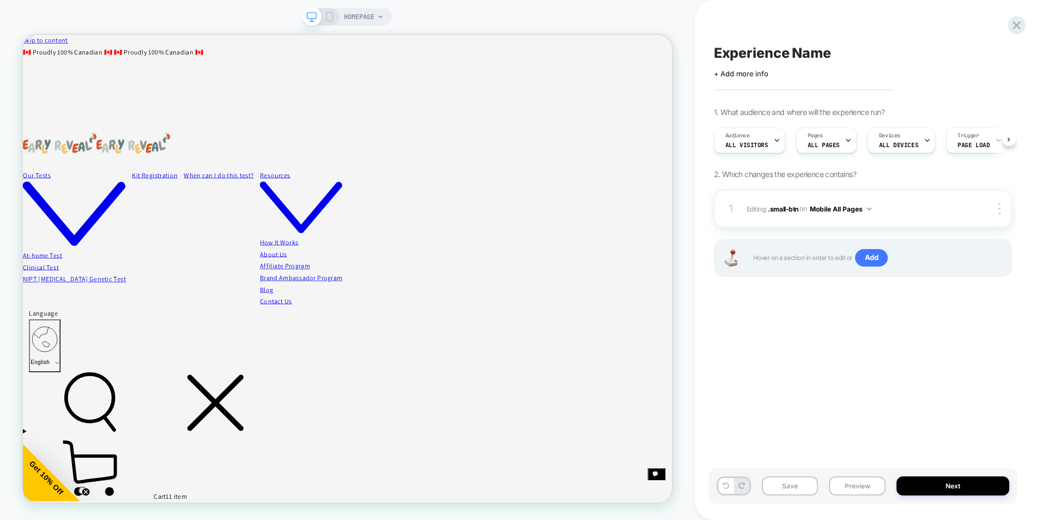
scroll to position [0, 1]
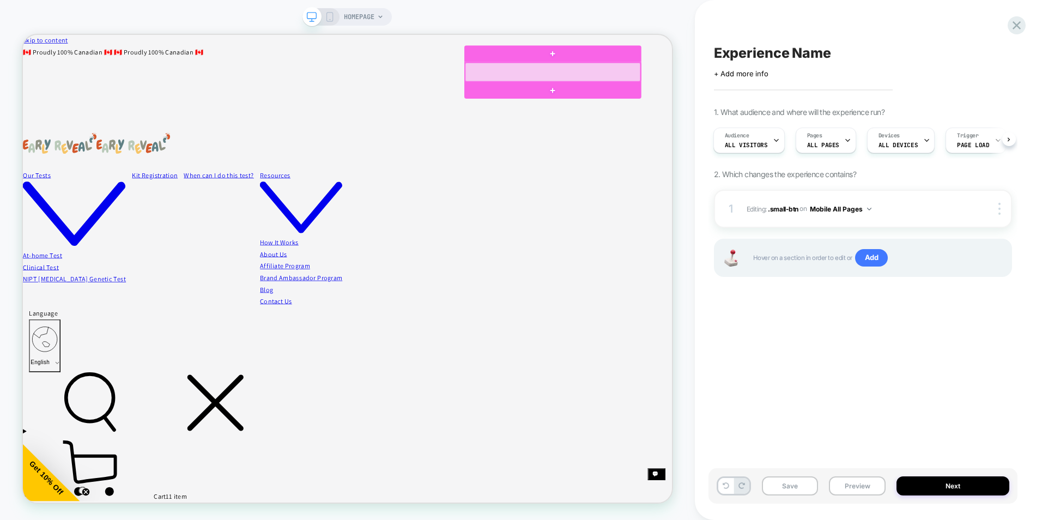
click at [810, 83] on div at bounding box center [729, 84] width 234 height 25
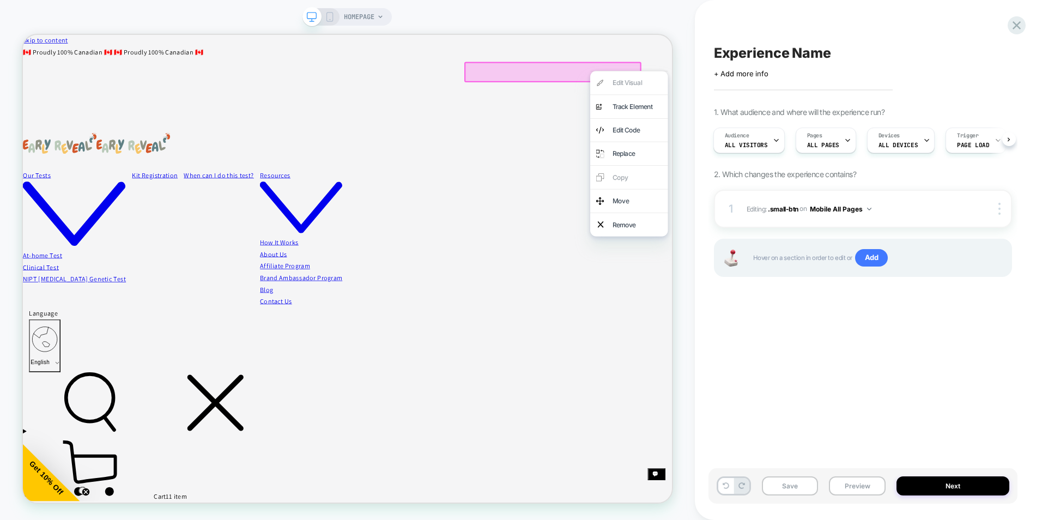
click at [825, 99] on div "Edit Visual analytics-plus-line-svgrepo-com Track Element Edit Code Replace Cop…" at bounding box center [831, 193] width 104 height 221
click at [719, 80] on div at bounding box center [729, 84] width 236 height 27
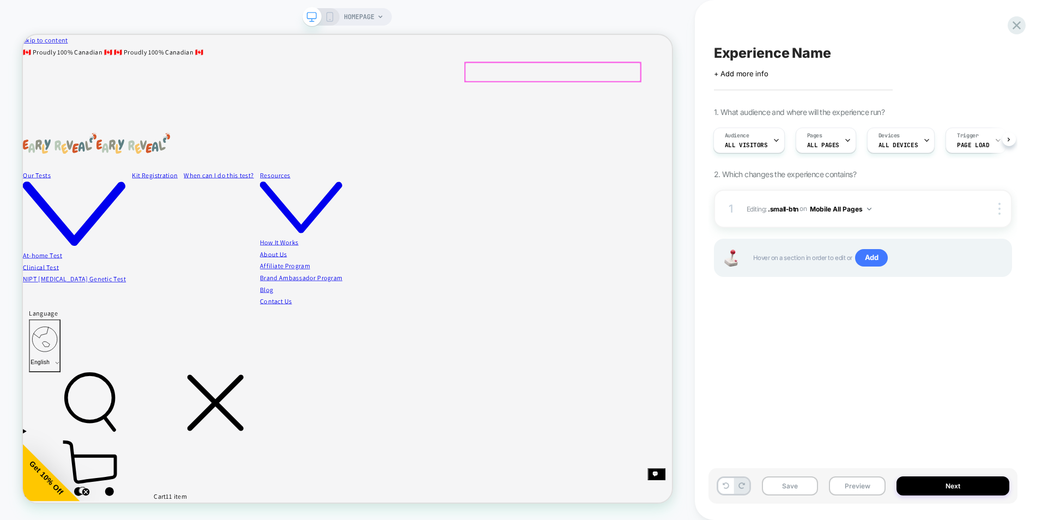
click at [781, 83] on div at bounding box center [729, 84] width 234 height 25
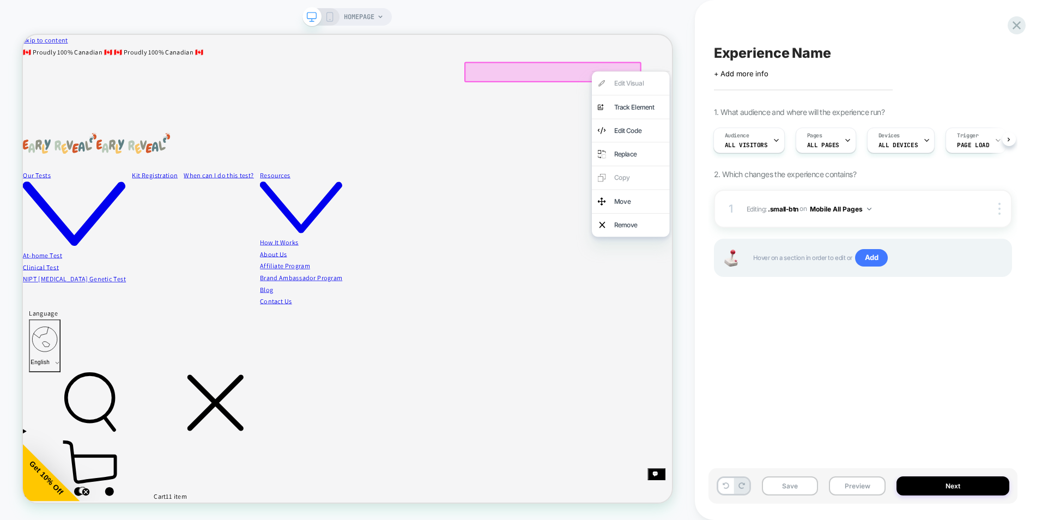
click at [704, 81] on div at bounding box center [729, 84] width 236 height 27
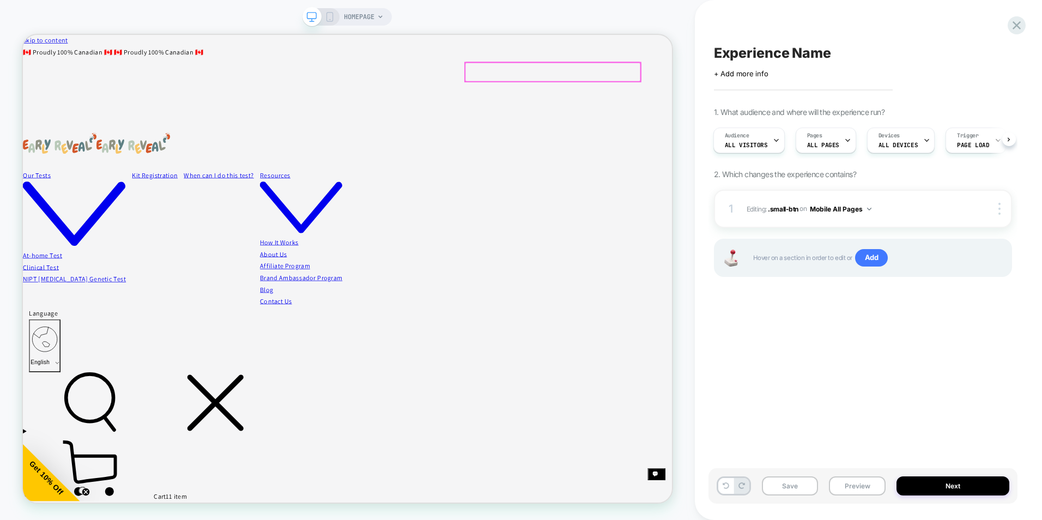
click at [666, 81] on div at bounding box center [729, 84] width 234 height 25
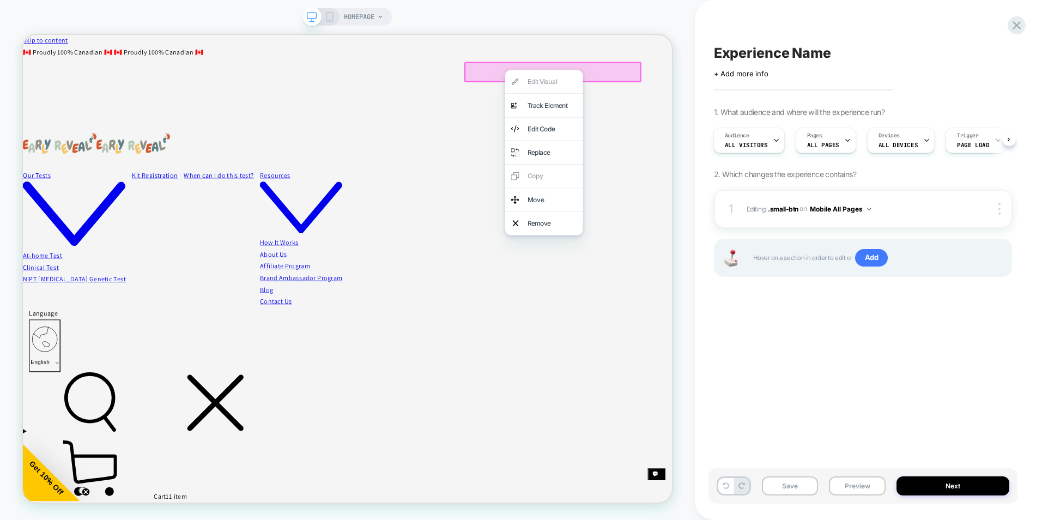
click at [708, 95] on div "Edit Visual analytics-plus-line-svgrepo-com Track Element Edit Code Replace Cop…" at bounding box center [718, 191] width 104 height 221
click at [684, 63] on div "HOMEPAGE" at bounding box center [347, 260] width 695 height 498
click at [779, 329] on div "Experience Name Click to edit experience details + Add more info 1. What audien…" at bounding box center [862, 260] width 309 height 498
click at [330, 17] on icon at bounding box center [330, 17] width 10 height 10
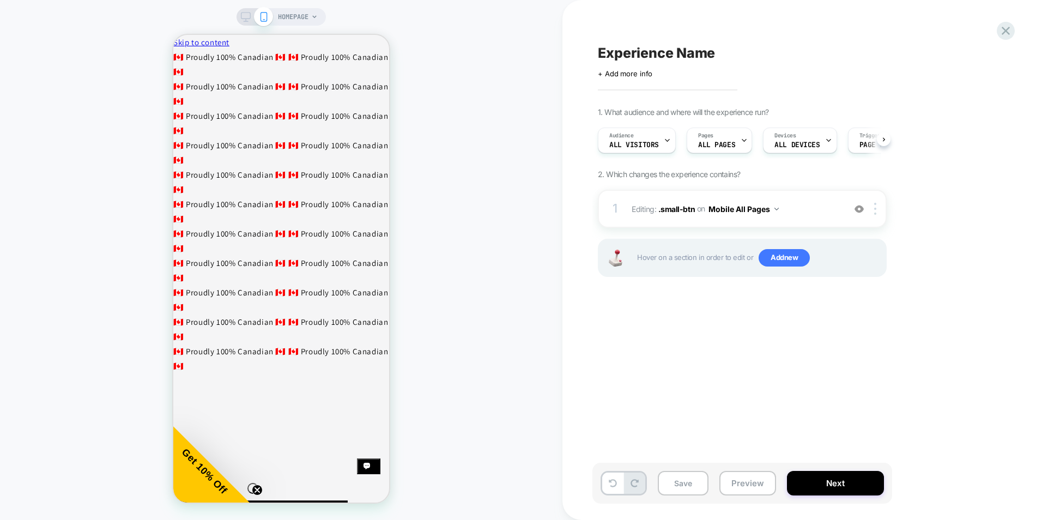
scroll to position [0, 1]
click at [832, 478] on button "Next" at bounding box center [835, 483] width 97 height 25
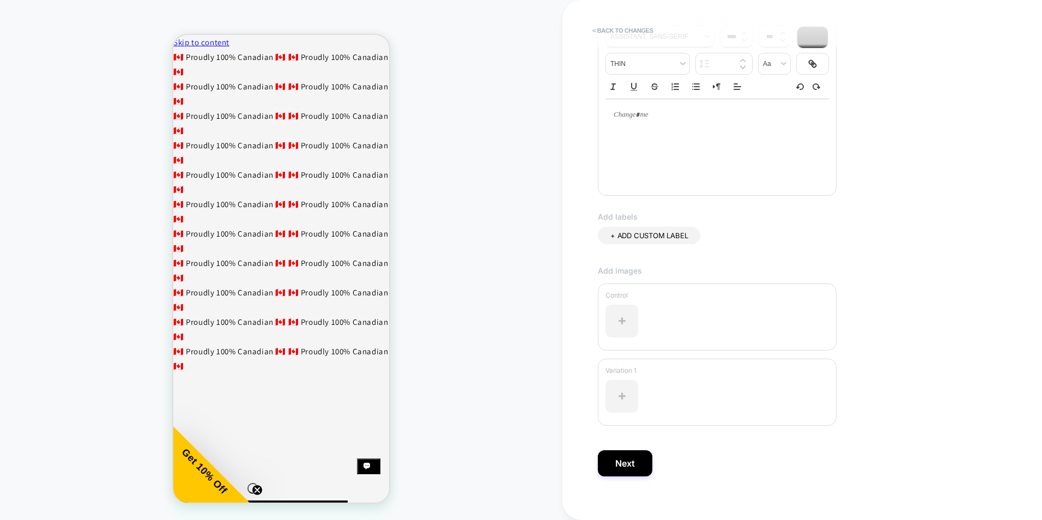
scroll to position [176, 0]
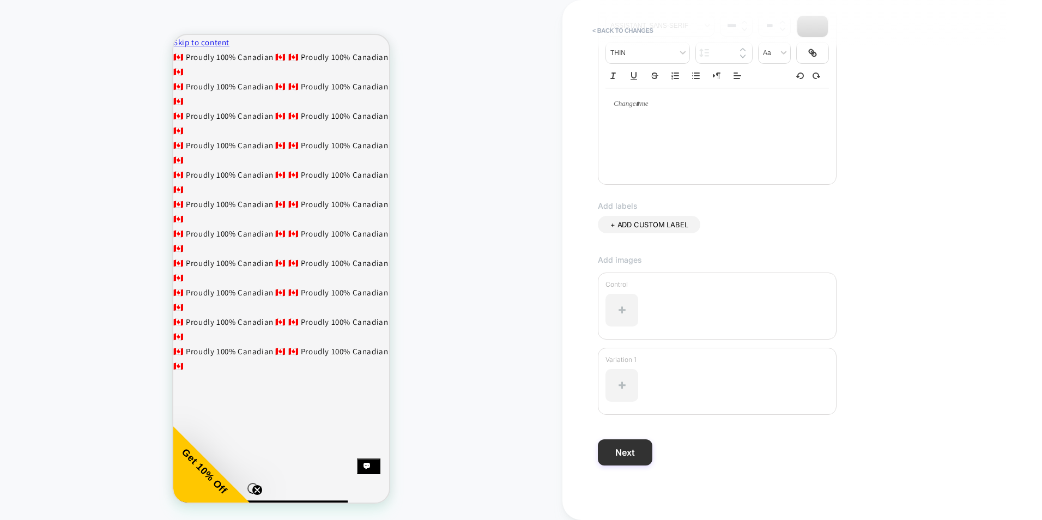
type input "**********"
click at [629, 455] on button "Next" at bounding box center [625, 452] width 54 height 26
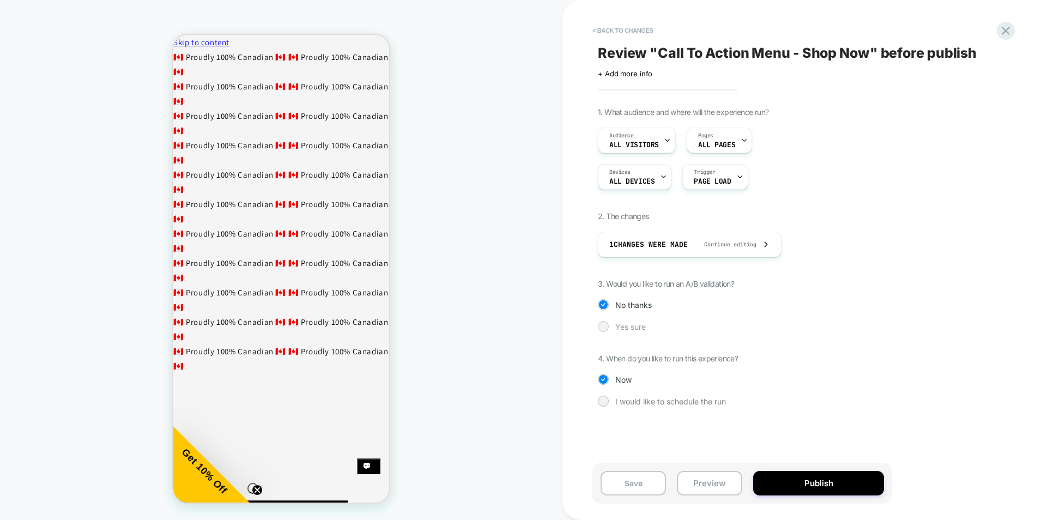
click at [639, 324] on span "Yes sure" at bounding box center [630, 326] width 31 height 9
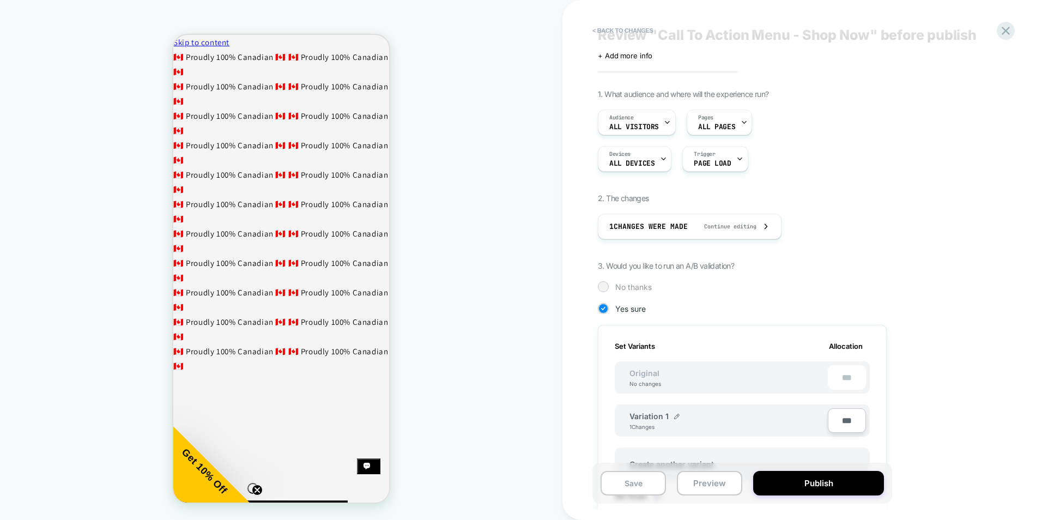
scroll to position [0, 0]
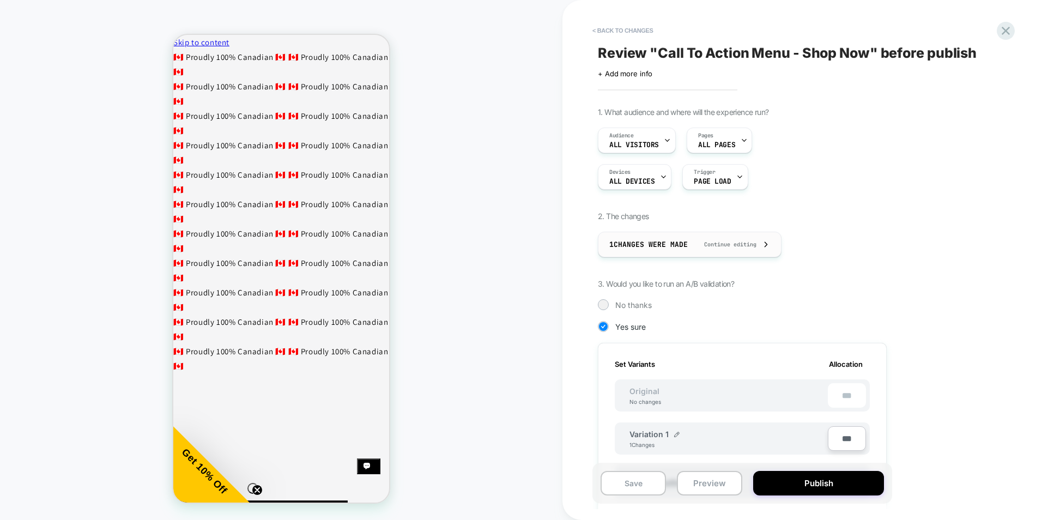
click at [730, 246] on span "Continue editing" at bounding box center [724, 244] width 63 height 7
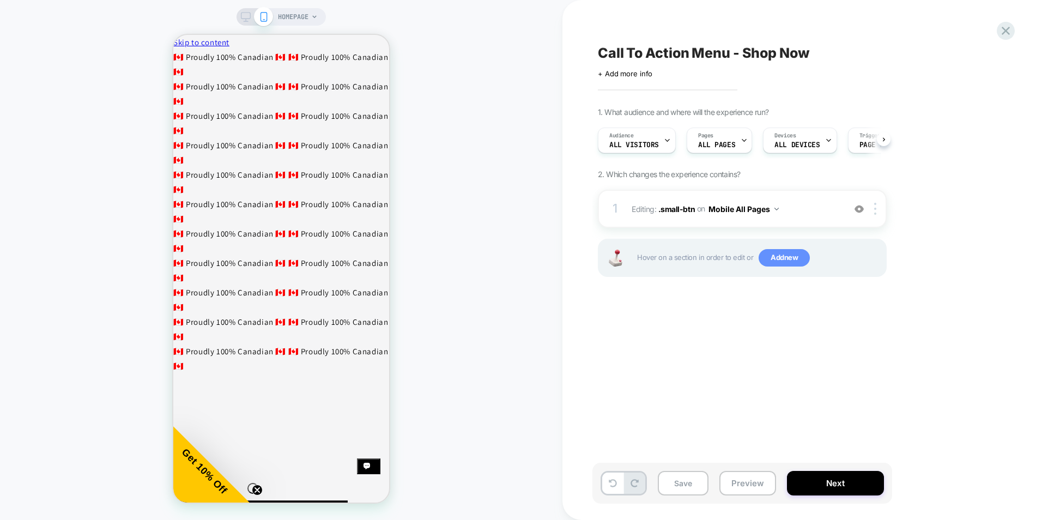
scroll to position [0, 1]
click at [842, 488] on button "Next" at bounding box center [835, 483] width 97 height 25
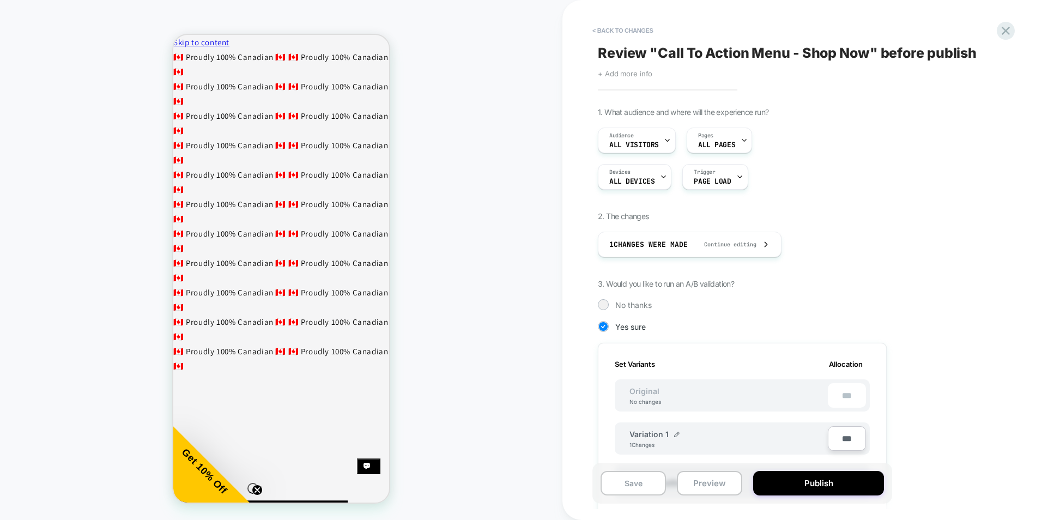
click at [618, 75] on span "+ Add more info" at bounding box center [625, 73] width 54 height 9
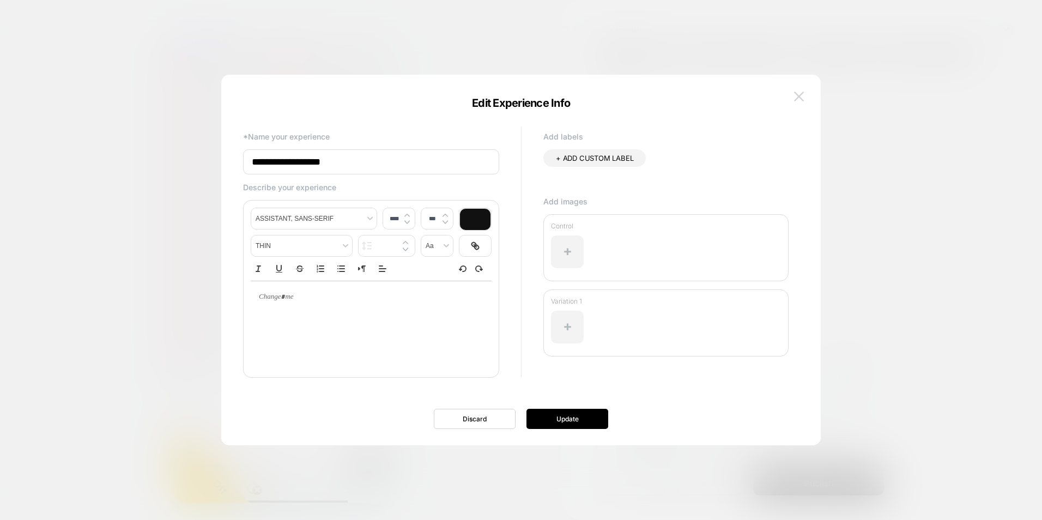
click at [803, 96] on img at bounding box center [799, 96] width 10 height 9
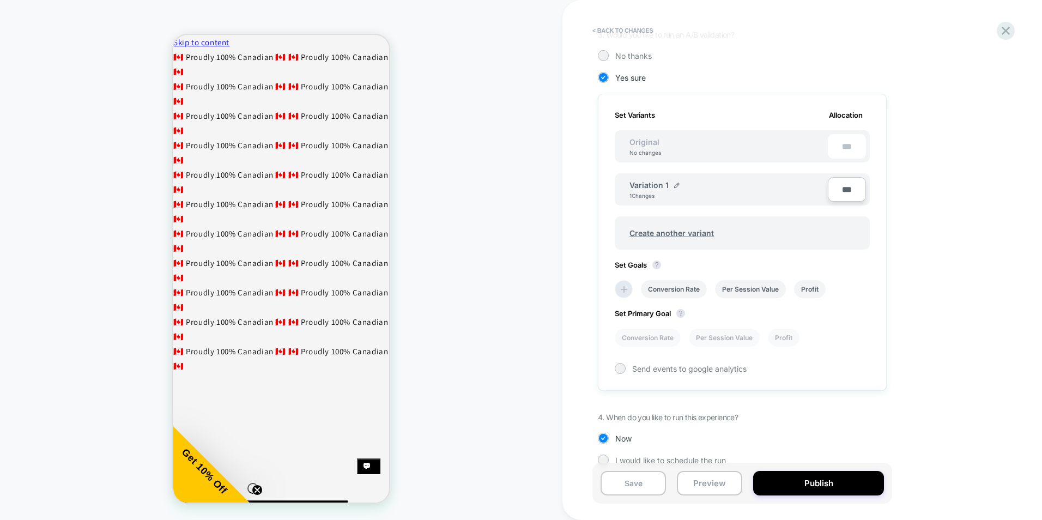
scroll to position [265, 0]
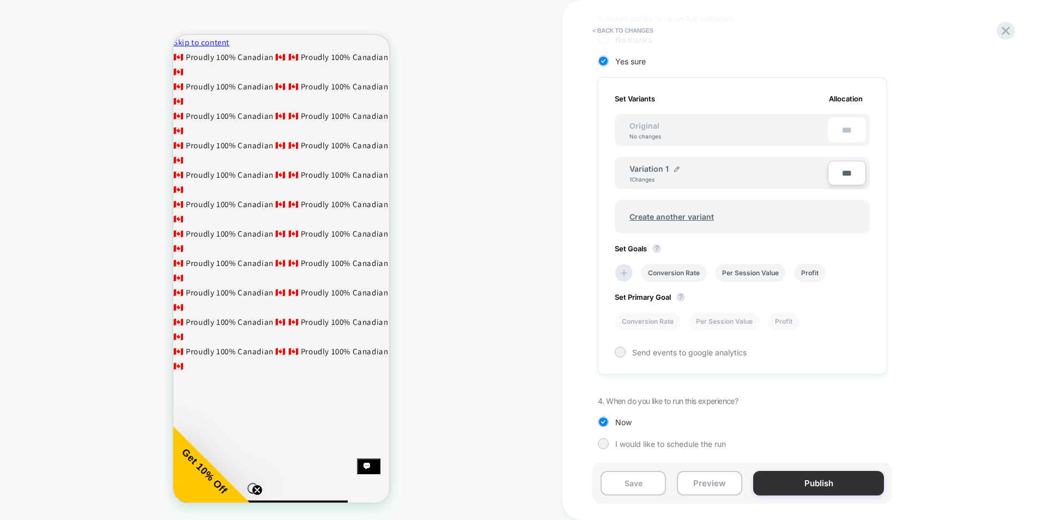
click at [817, 485] on button "Publish" at bounding box center [818, 483] width 131 height 25
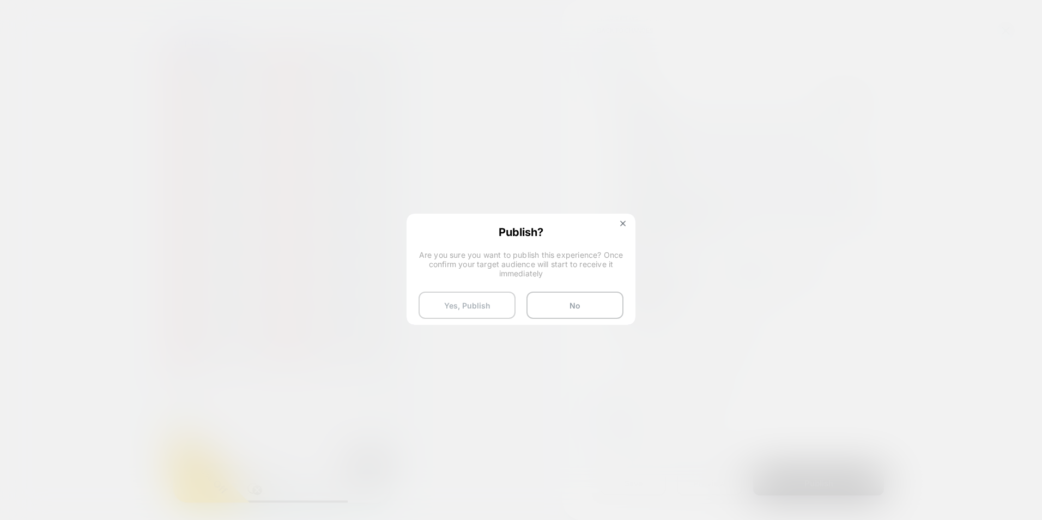
click at [487, 311] on button "Yes, Publish" at bounding box center [466, 305] width 97 height 27
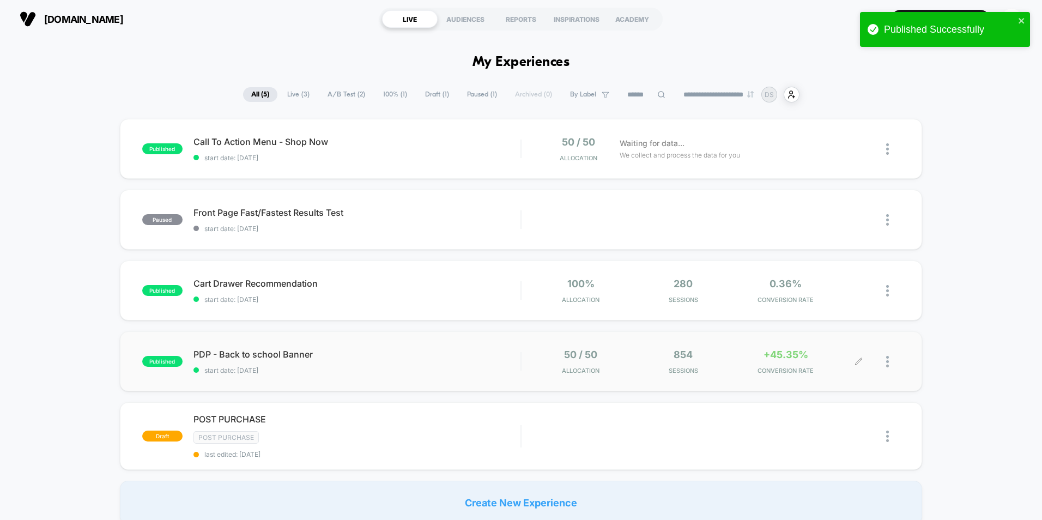
click at [745, 356] on div "+45.35% CONVERSION RATE" at bounding box center [785, 362] width 97 height 26
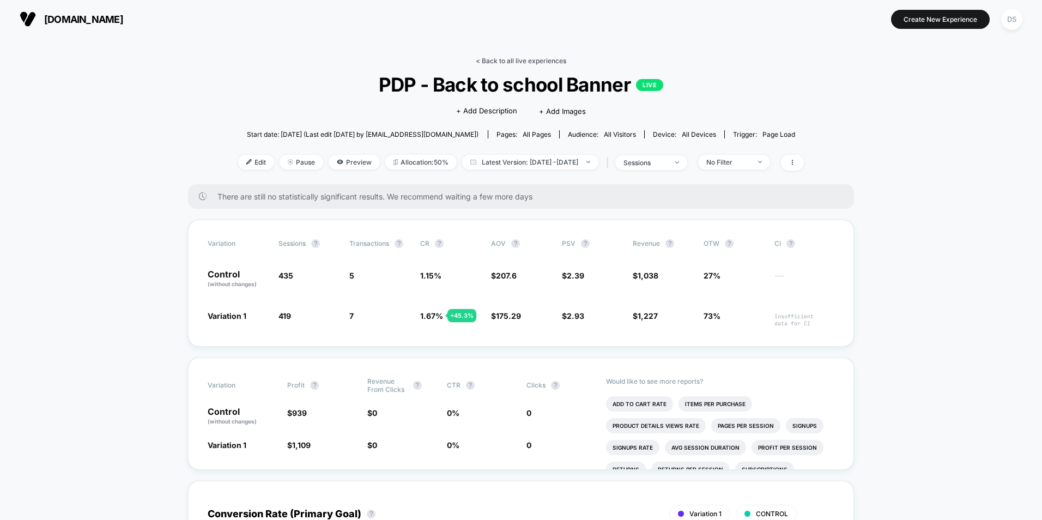
click at [530, 64] on link "< Back to all live experiences" at bounding box center [521, 61] width 90 height 8
